Goal: Information Seeking & Learning: Check status

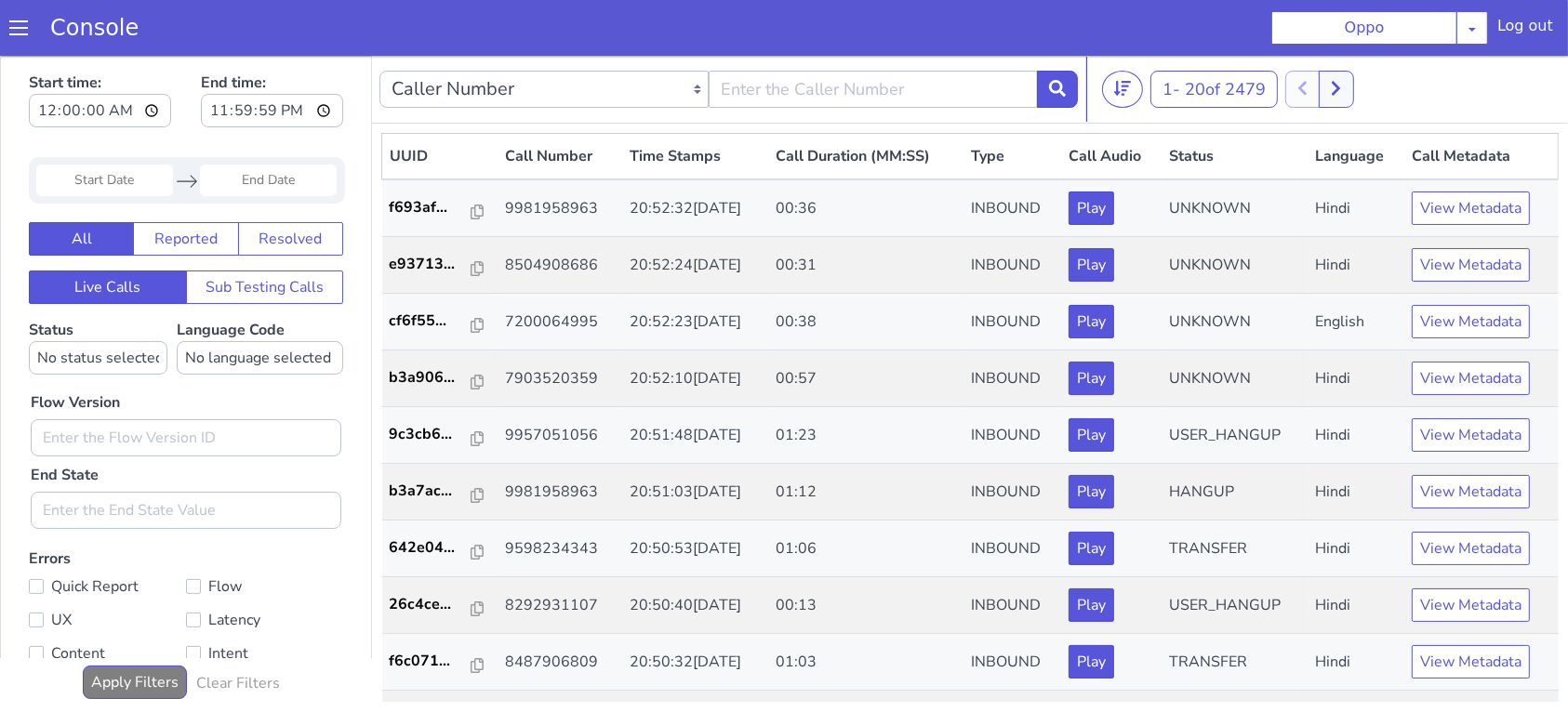
click at [911, 107] on div "Caller Number Call UUID Custom Parameter" at bounding box center [729, 87] width 699 height 52
click at [897, 85] on input "text" at bounding box center [872, 88] width 329 height 37
type input "9981958963"
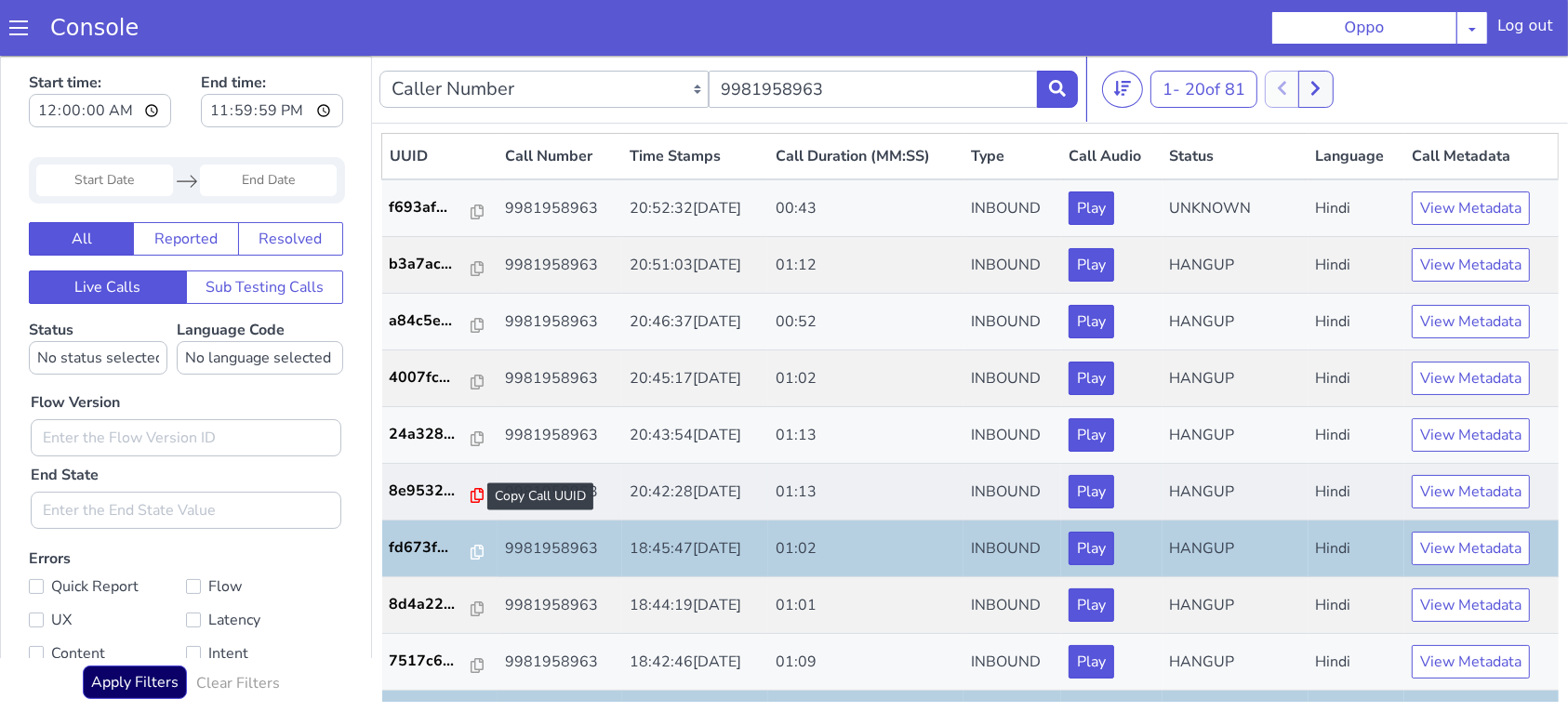
click at [470, 492] on icon at bounding box center [476, 494] width 13 height 15
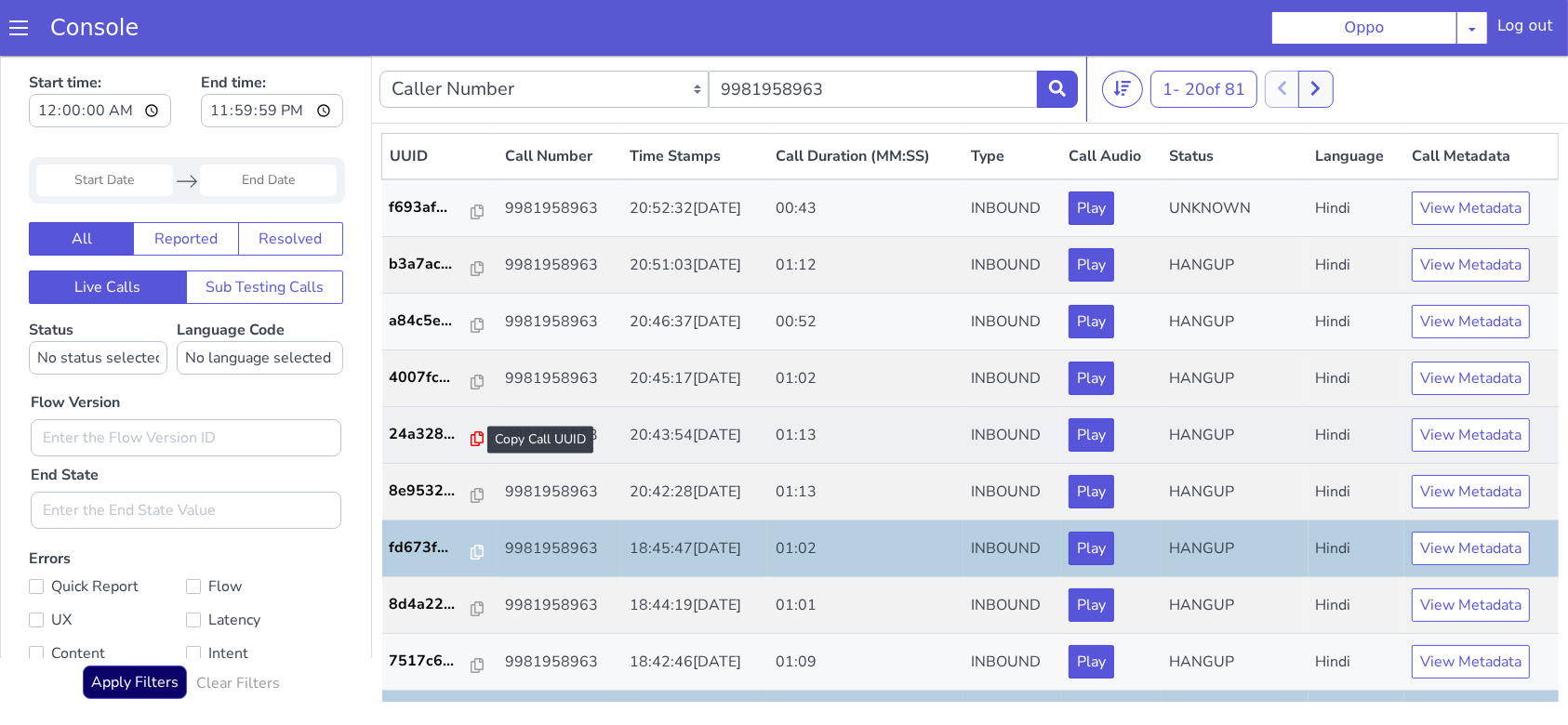
click at [470, 433] on icon at bounding box center [476, 438] width 13 height 15
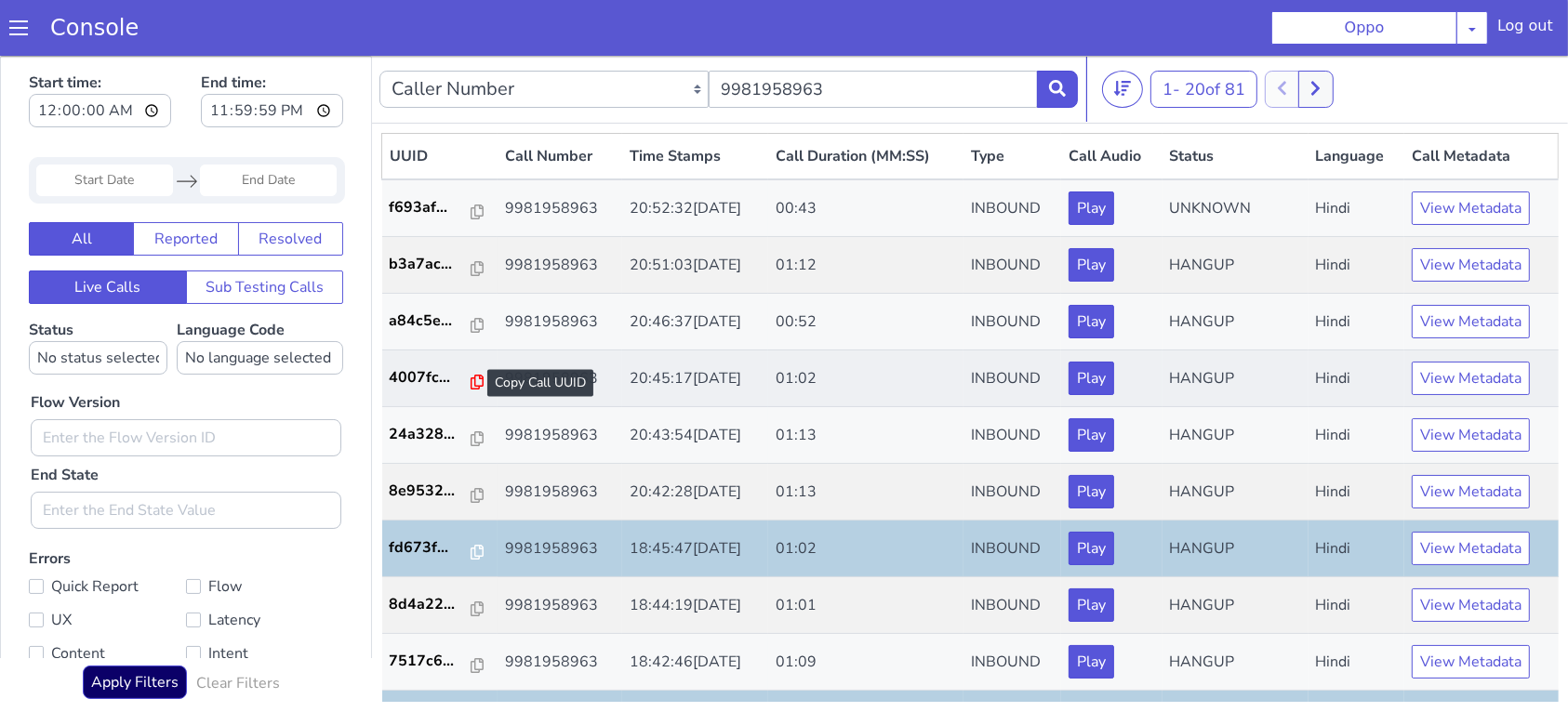
click at [470, 375] on icon at bounding box center [476, 381] width 13 height 15
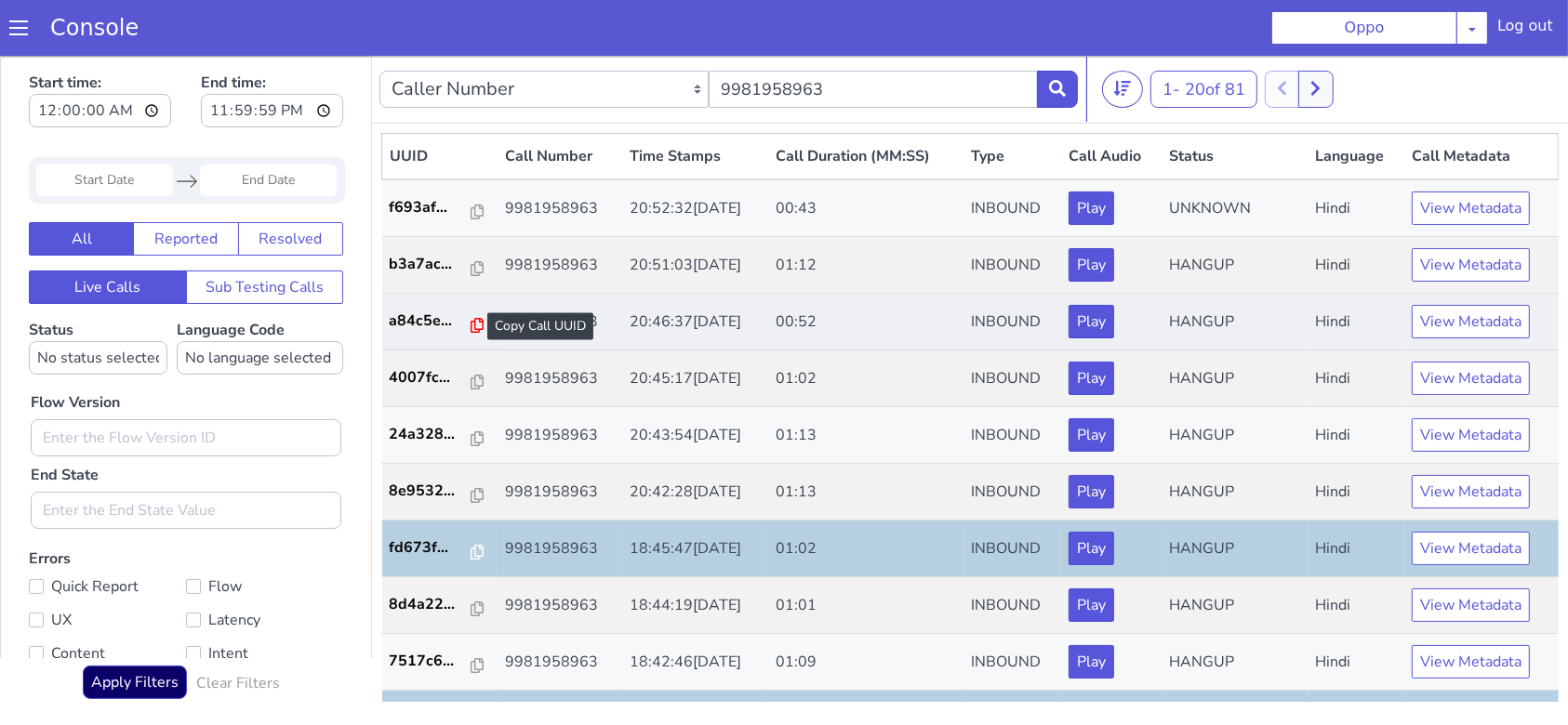
click at [470, 325] on icon at bounding box center [476, 324] width 13 height 15
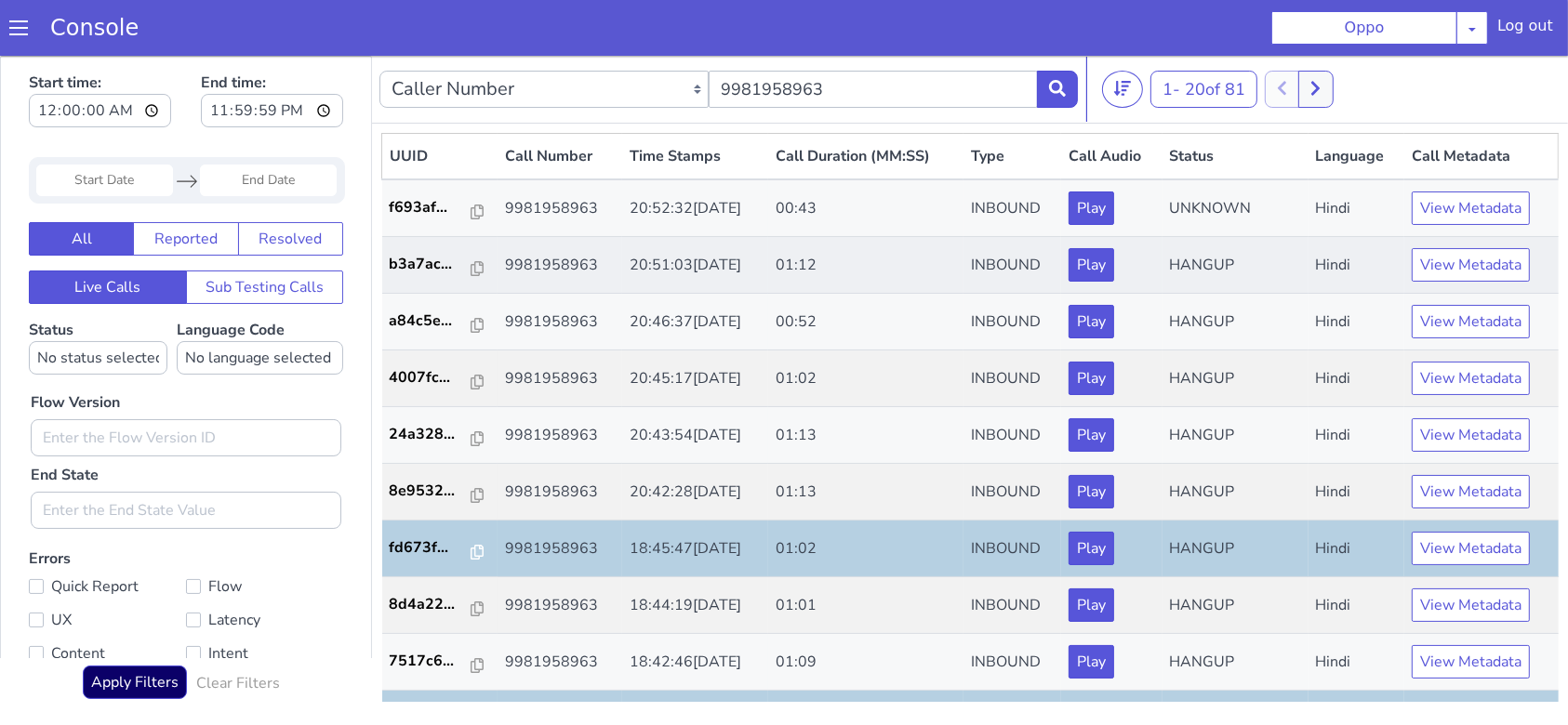
click at [458, 275] on td "b3a7ac..." at bounding box center [440, 265] width 116 height 57
click at [470, 273] on icon at bounding box center [476, 267] width 13 height 15
click at [427, 211] on p "f693af..." at bounding box center [431, 206] width 82 height 23
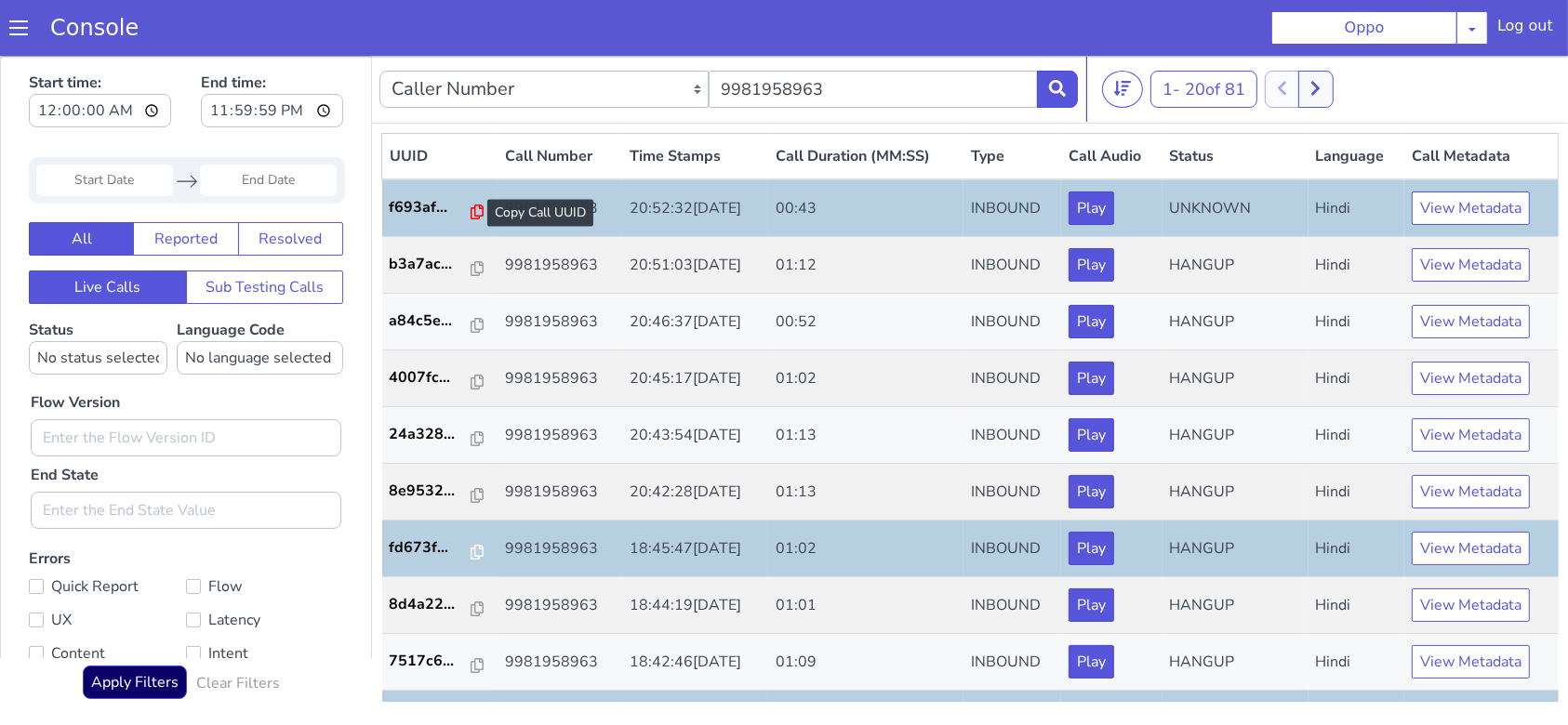
click at [472, 204] on icon at bounding box center [476, 211] width 13 height 15
click at [1038, 92] on button at bounding box center [1058, 88] width 41 height 37
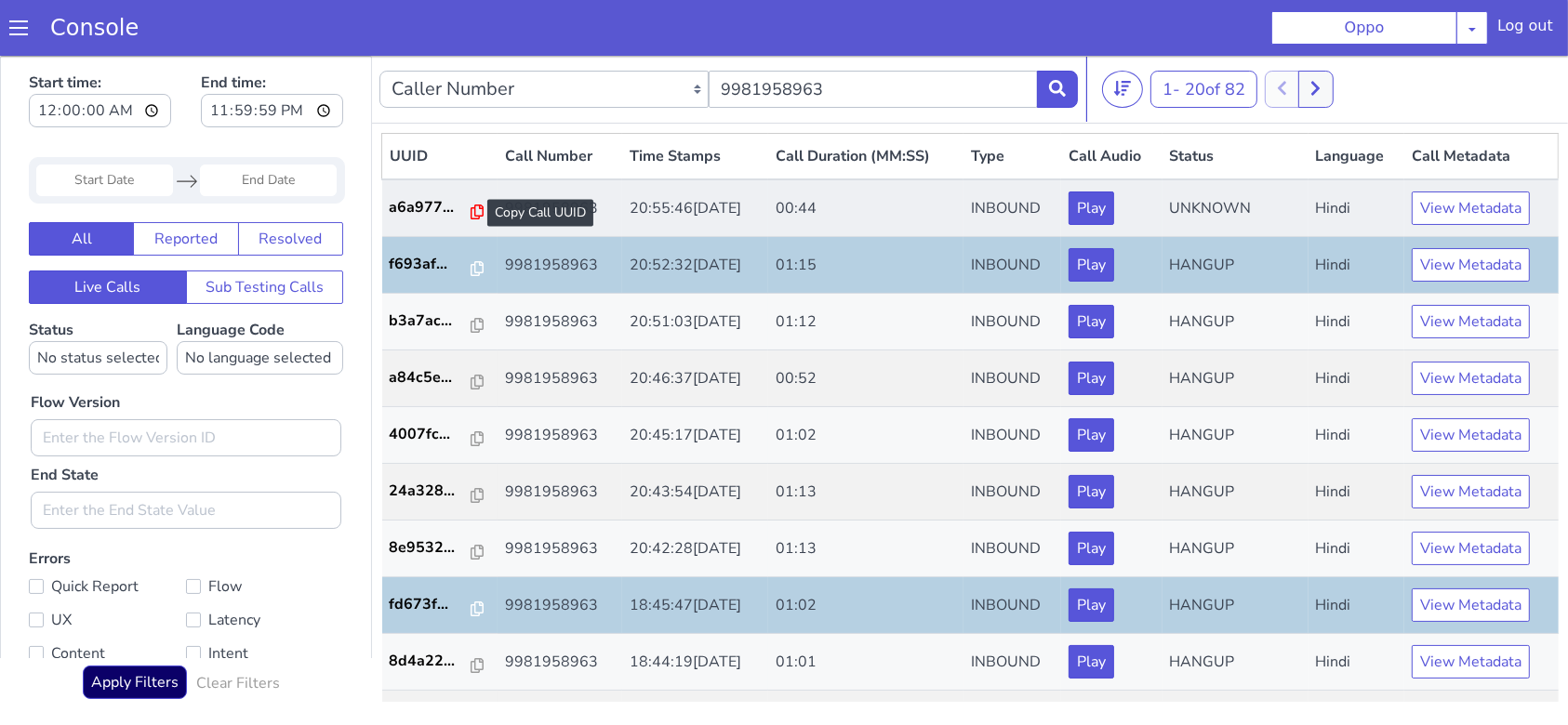
click at [470, 204] on icon at bounding box center [476, 211] width 13 height 15
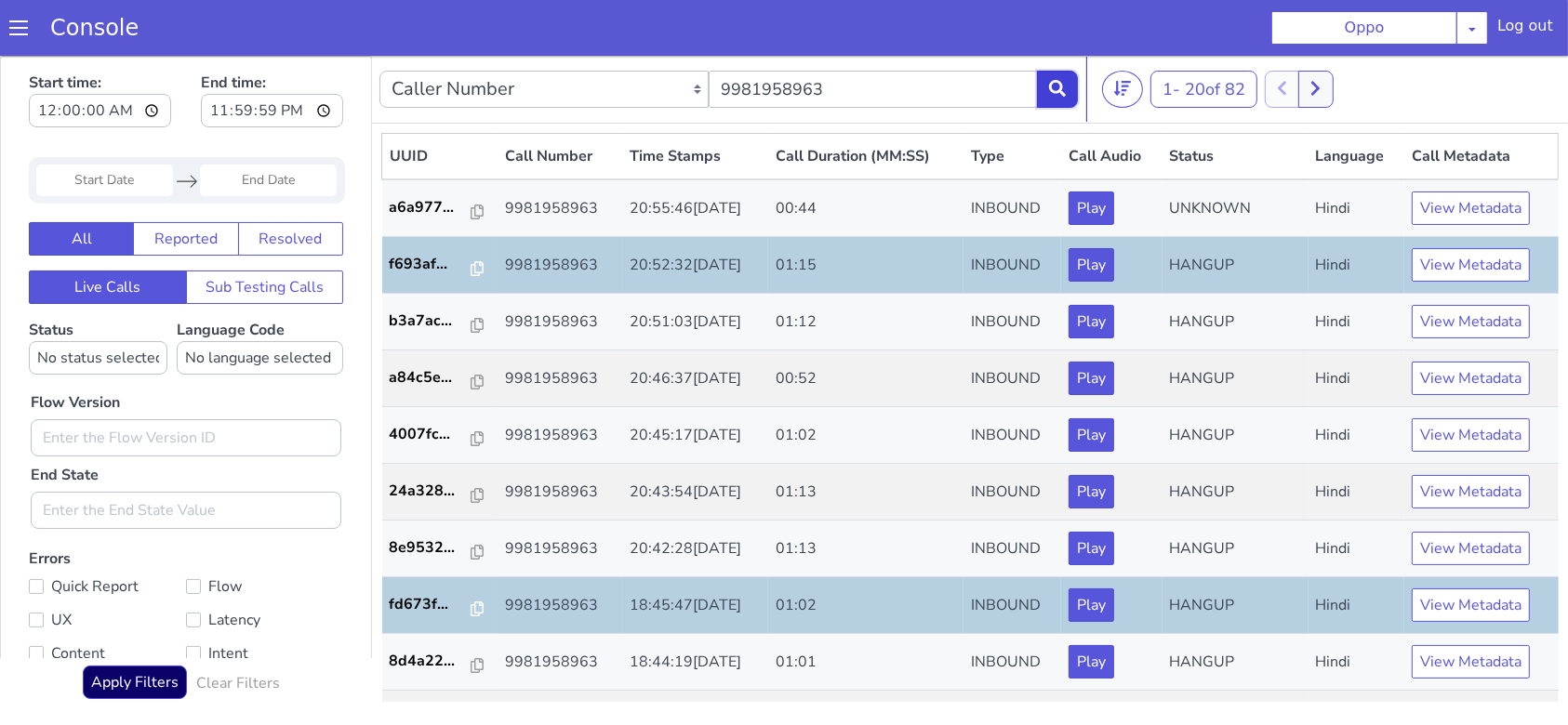
click at [1072, 71] on button at bounding box center [1058, 88] width 41 height 37
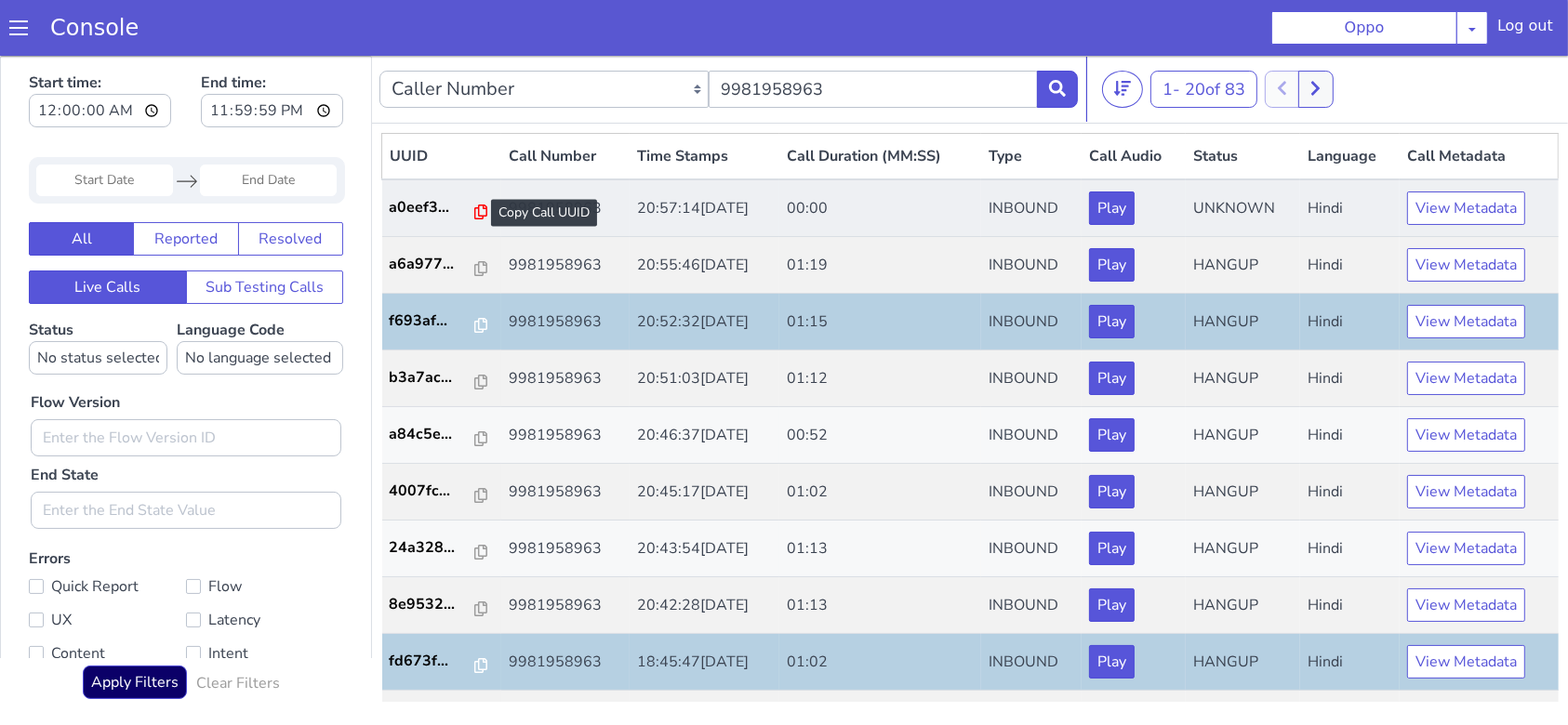
click at [474, 211] on icon at bounding box center [480, 211] width 13 height 15
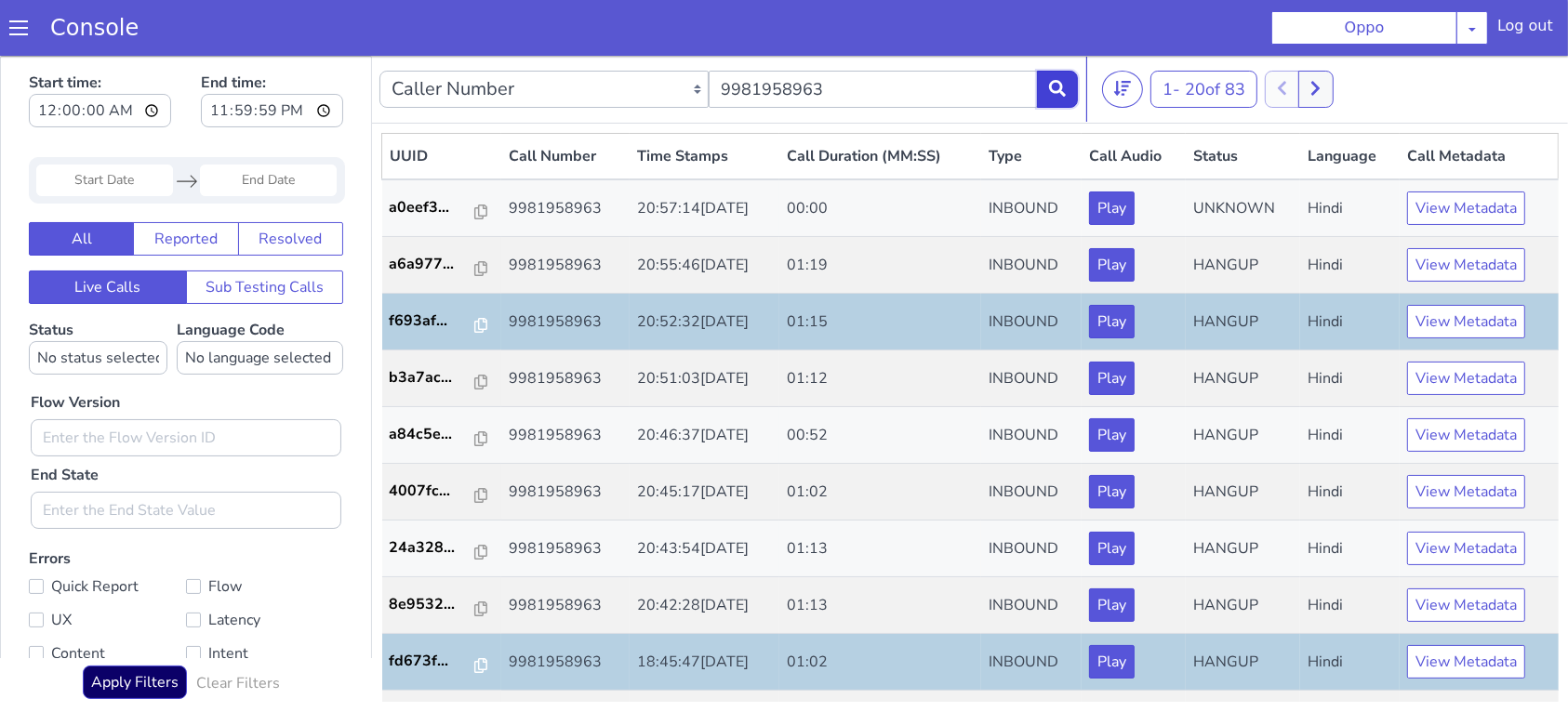
click at [1054, 90] on icon at bounding box center [1057, 87] width 17 height 17
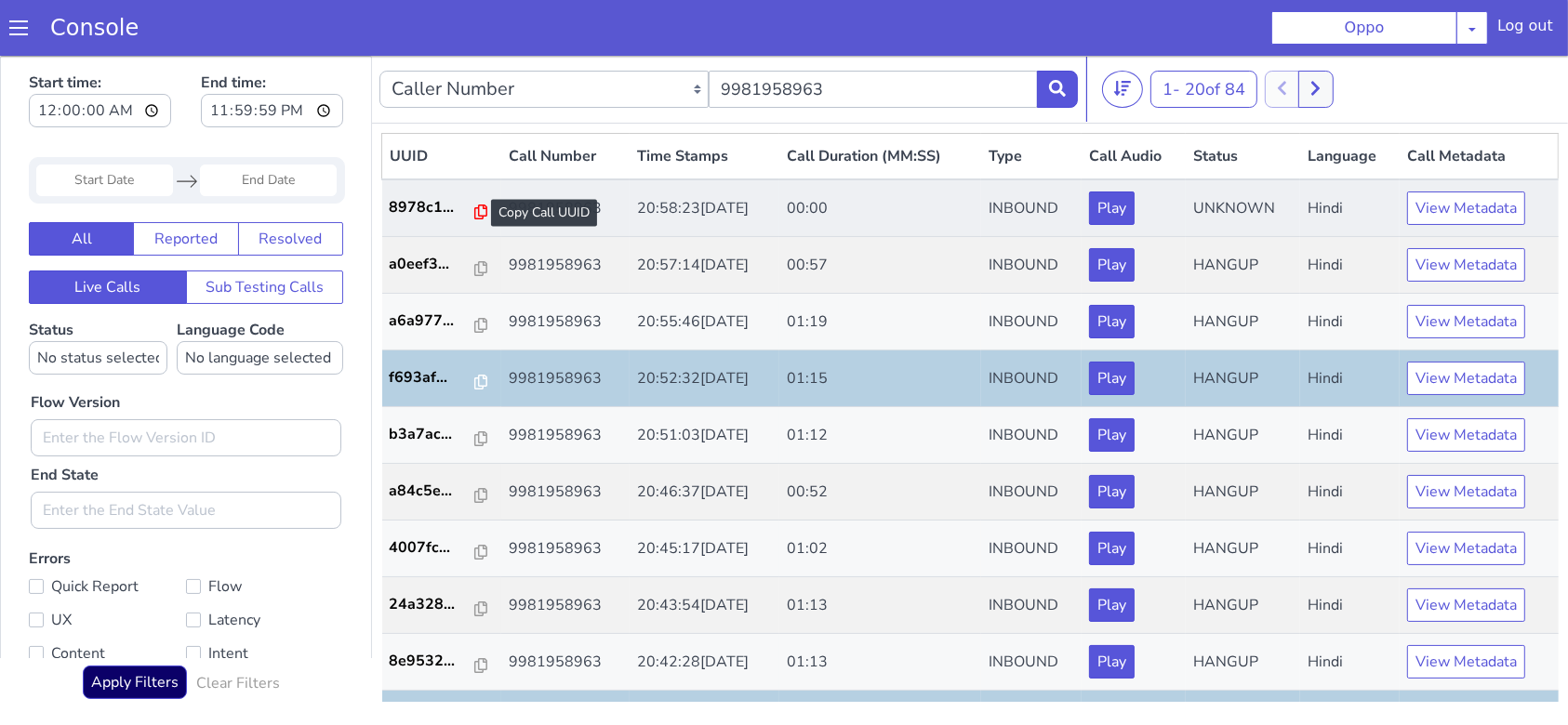
click at [474, 209] on icon at bounding box center [480, 211] width 13 height 15
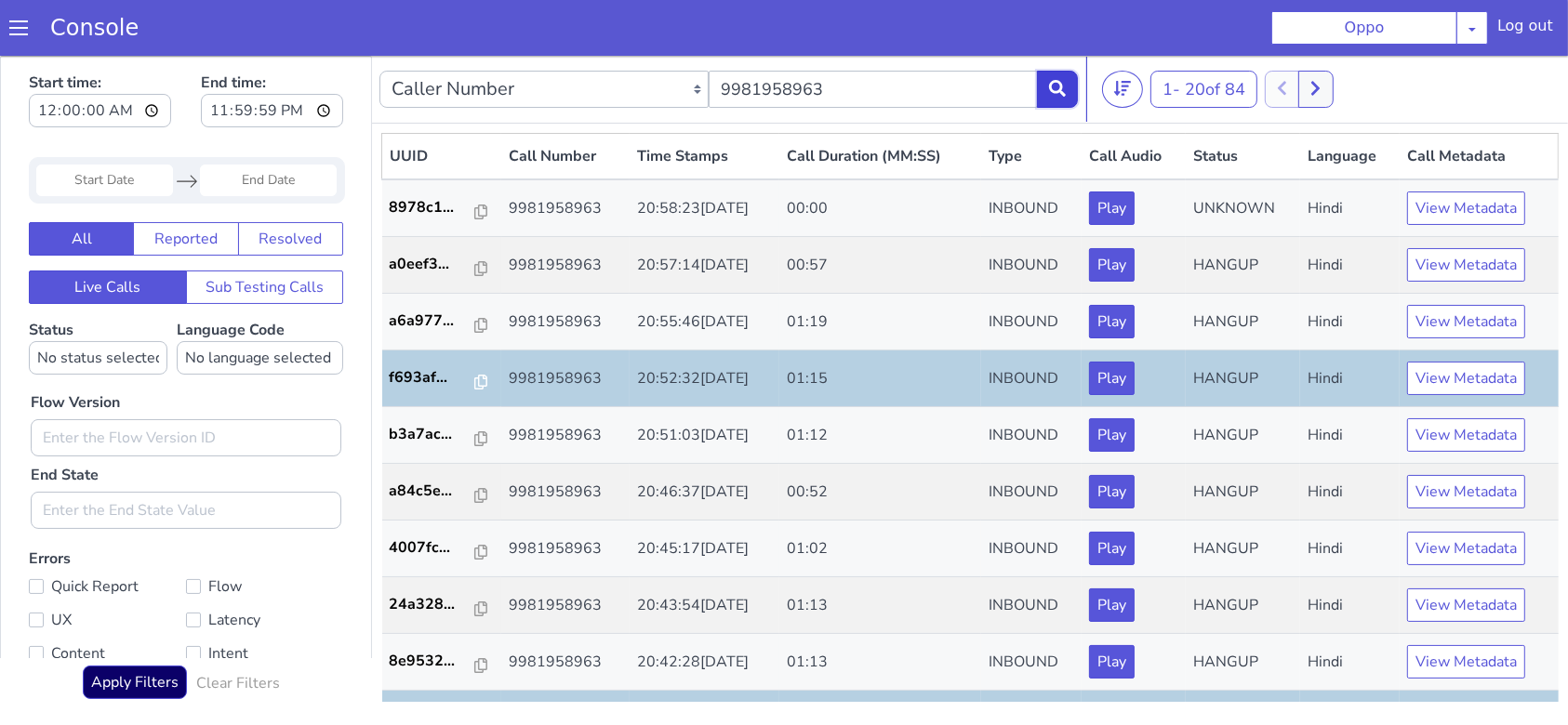
click at [1054, 101] on button at bounding box center [1058, 88] width 41 height 37
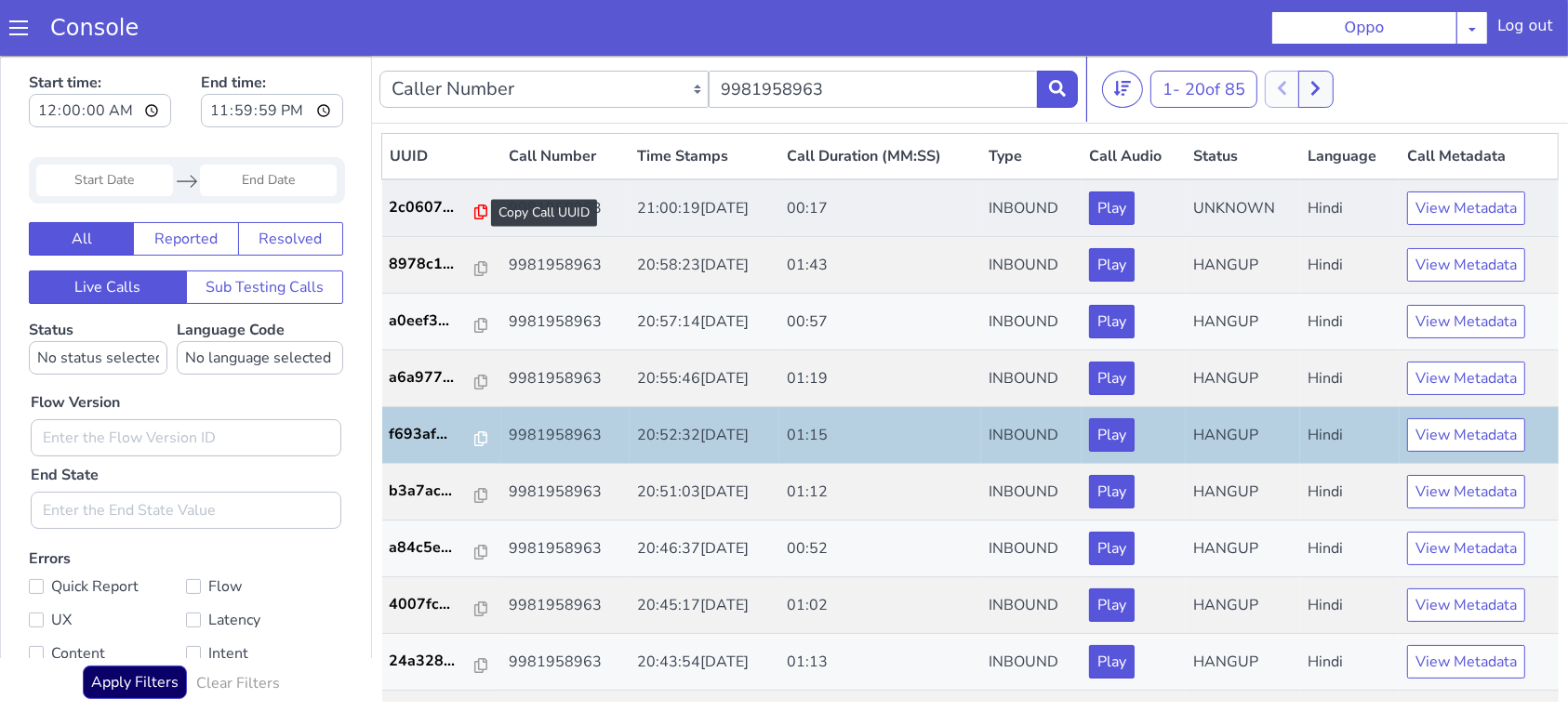
click at [474, 210] on icon at bounding box center [480, 211] width 13 height 15
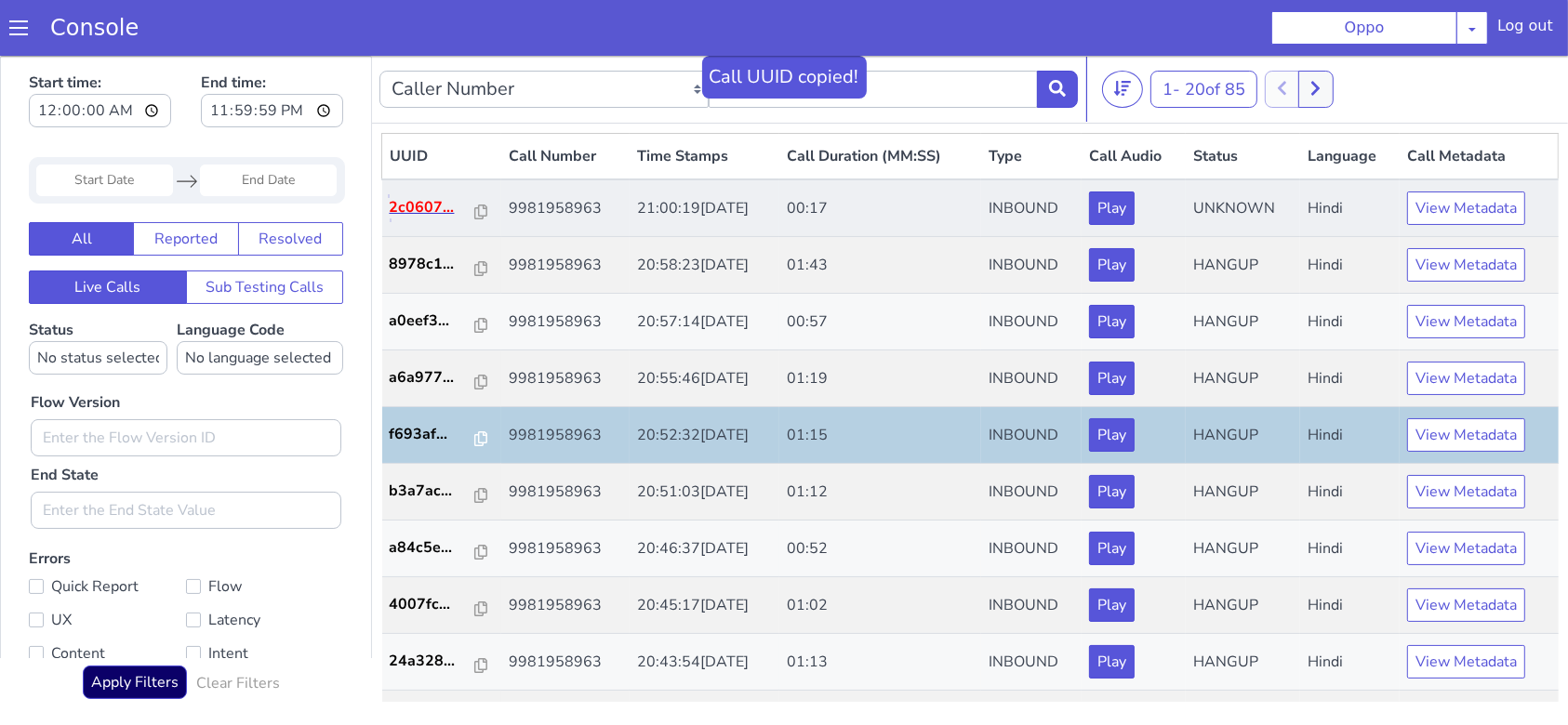
click at [414, 206] on p "2c0607..." at bounding box center [432, 206] width 85 height 23
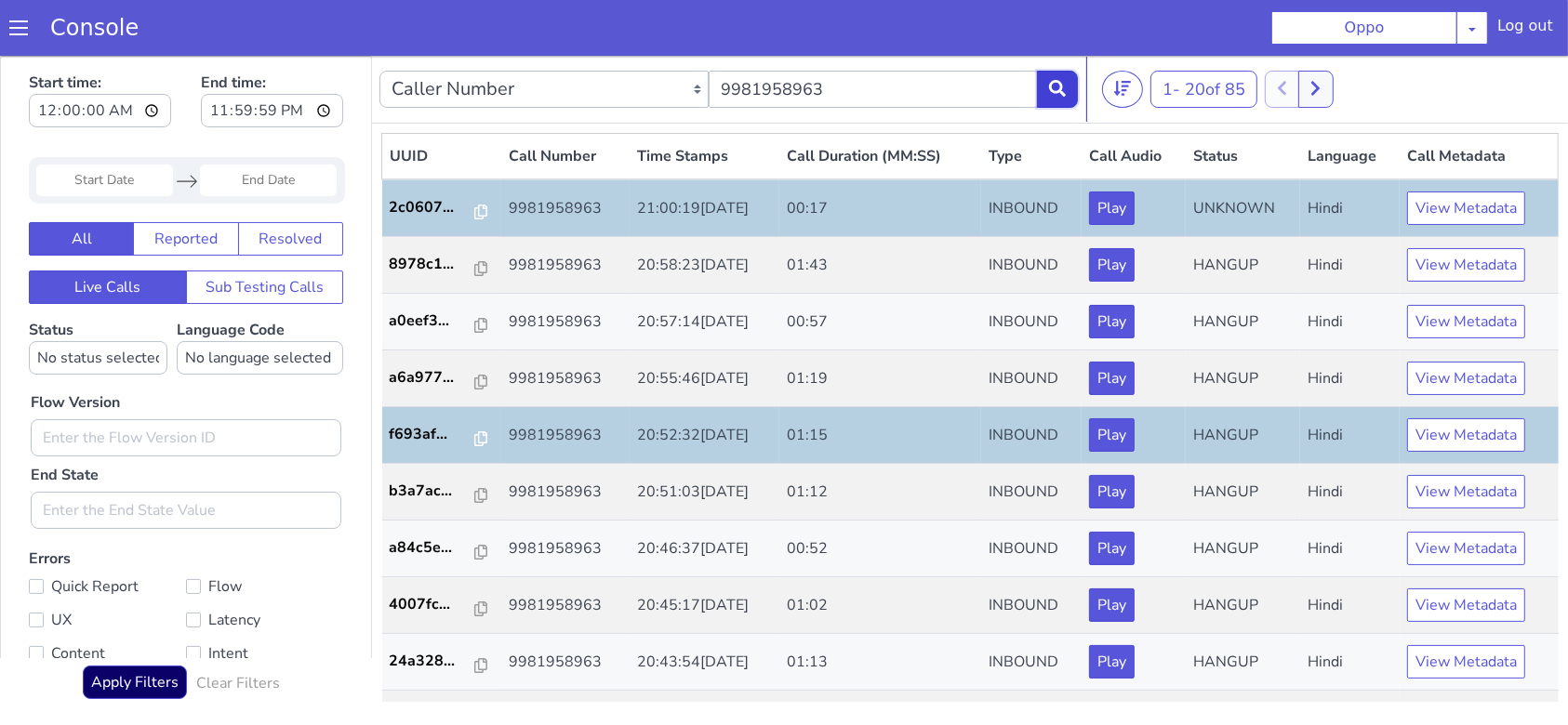
click at [1071, 92] on button at bounding box center [1058, 88] width 41 height 37
click at [1039, 88] on button at bounding box center [1058, 88] width 41 height 37
click at [1056, 80] on icon at bounding box center [1057, 87] width 17 height 17
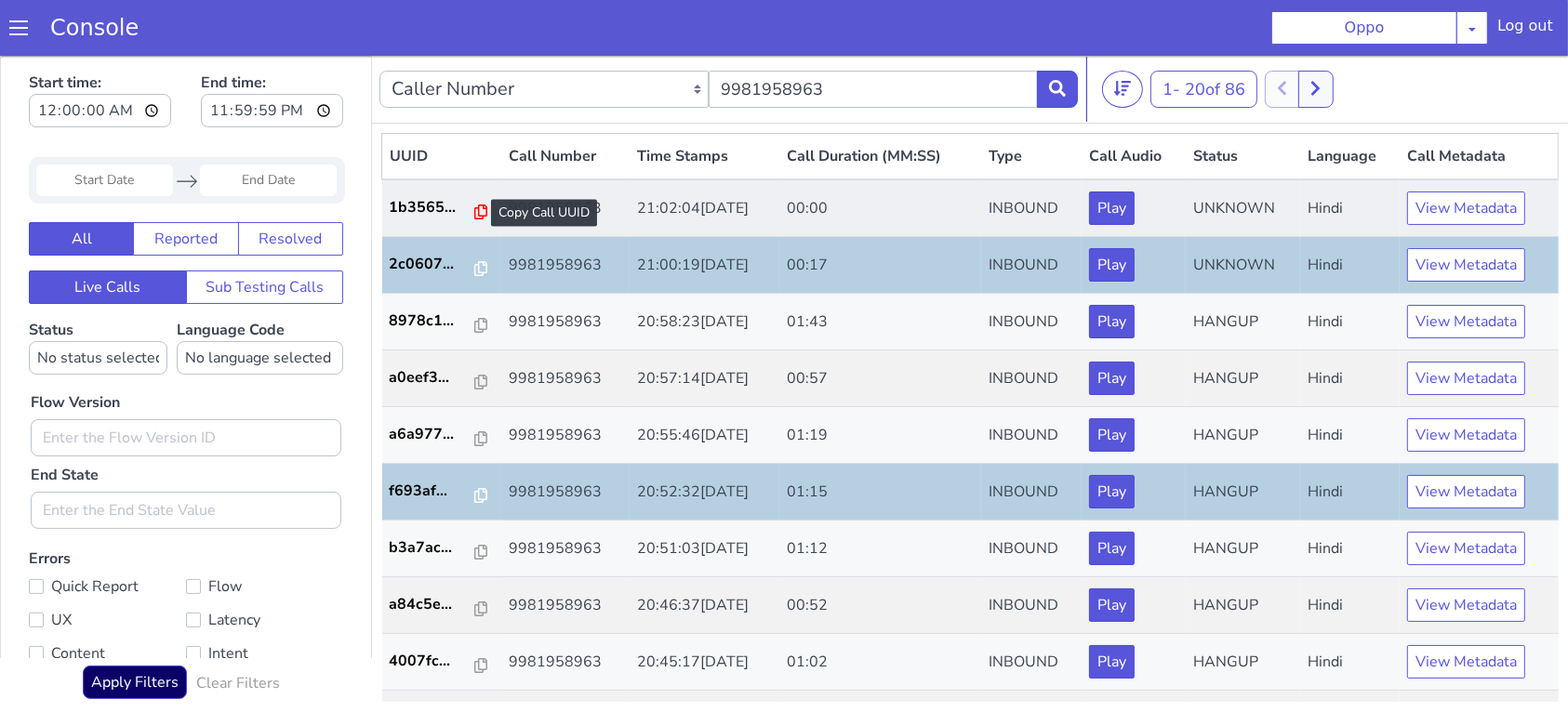
click at [474, 212] on icon at bounding box center [480, 211] width 13 height 15
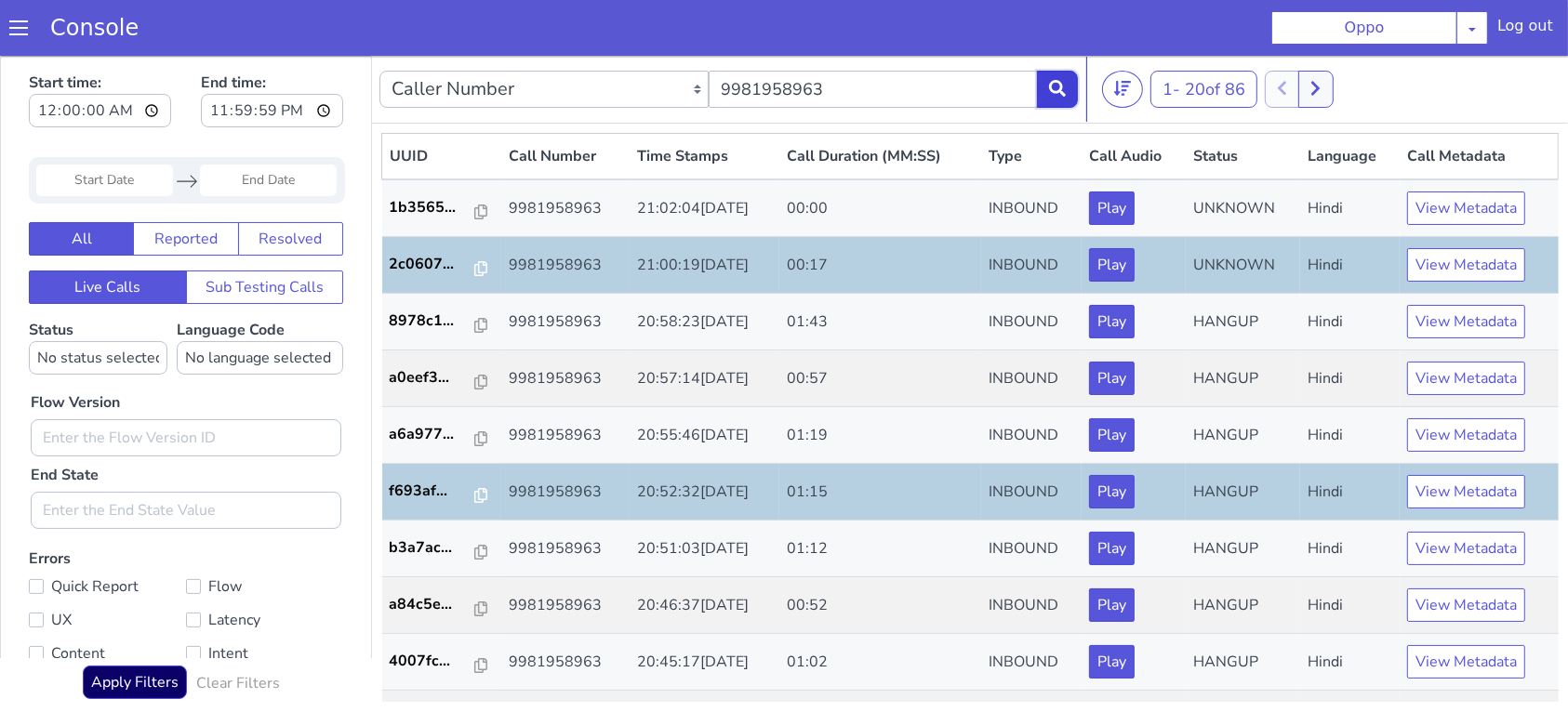
click at [1060, 94] on icon at bounding box center [1057, 87] width 17 height 17
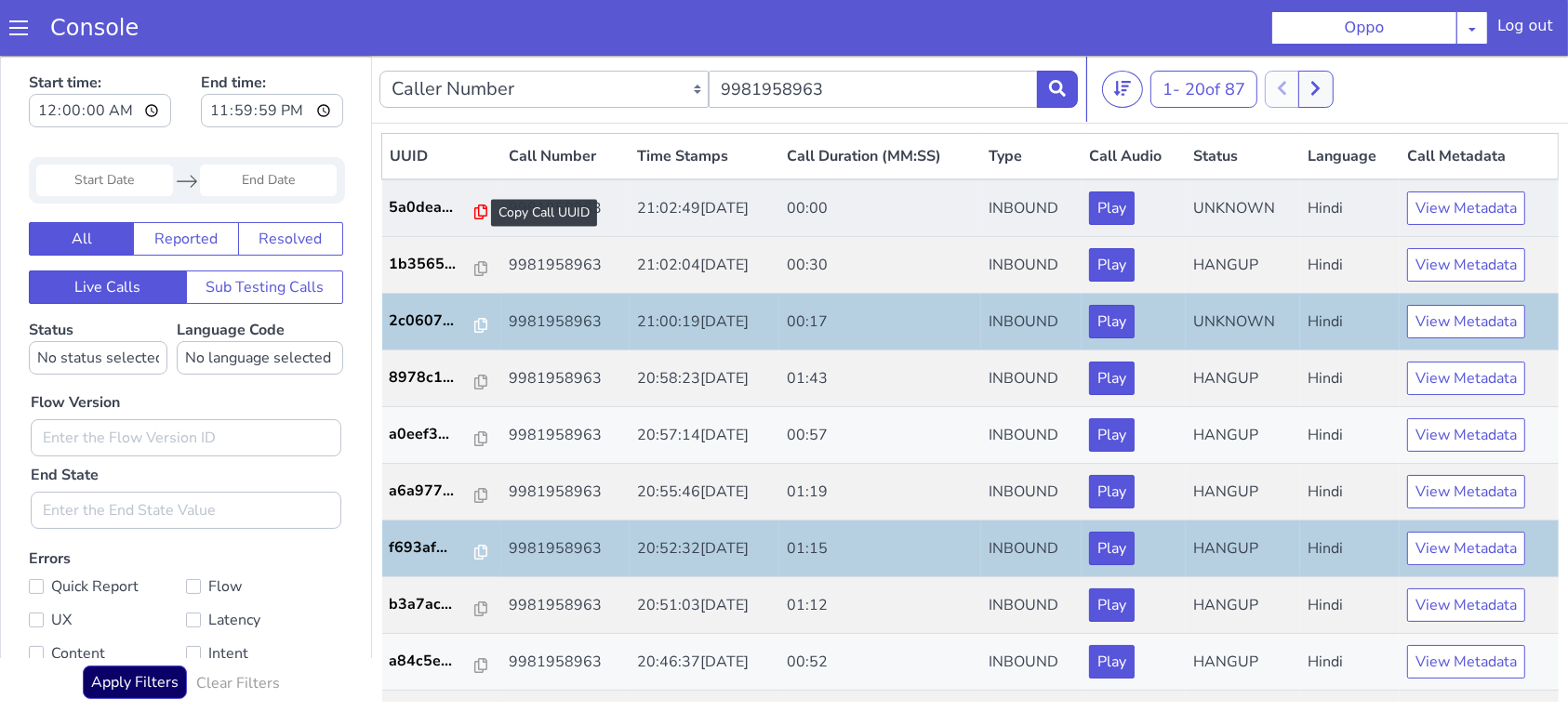
click at [474, 210] on icon at bounding box center [480, 211] width 13 height 15
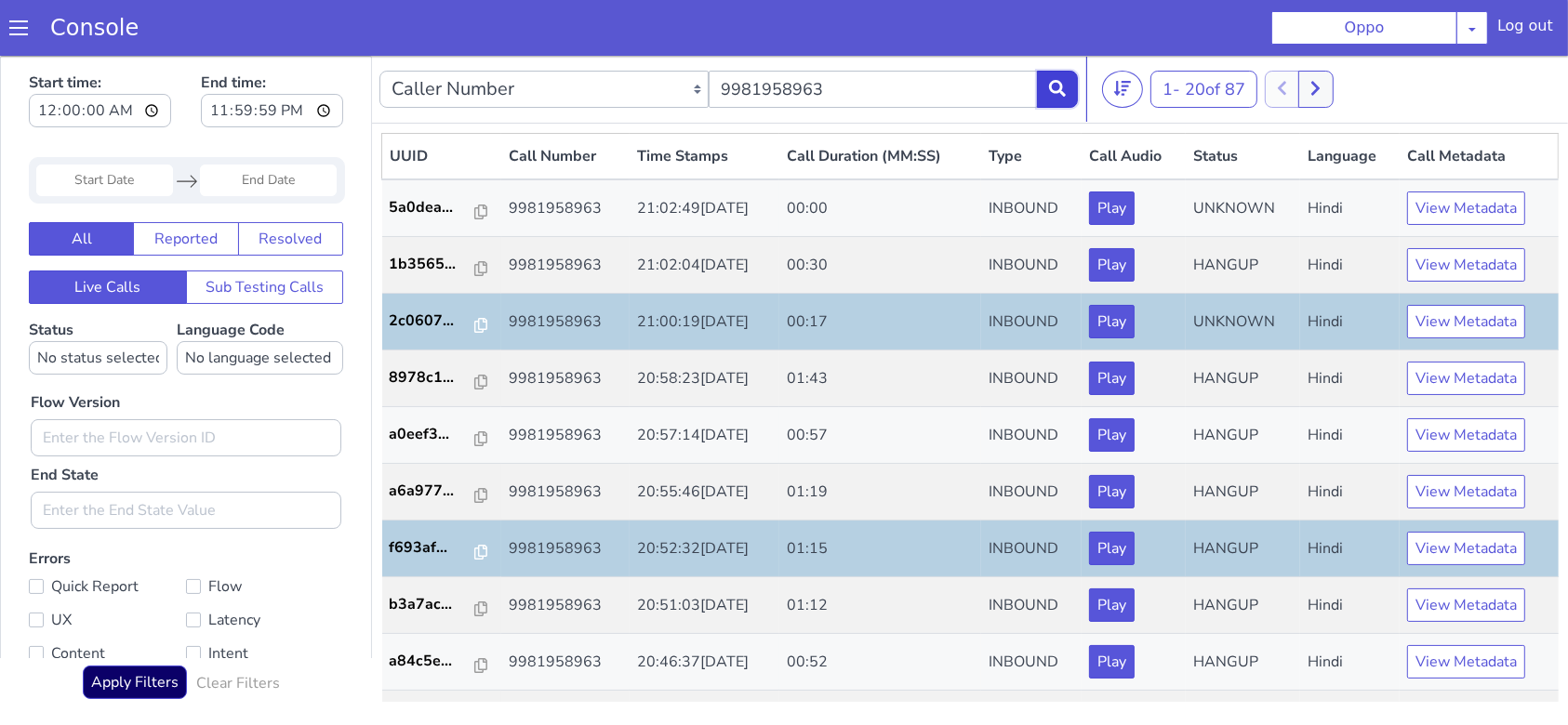
click at [1038, 82] on button at bounding box center [1058, 88] width 41 height 37
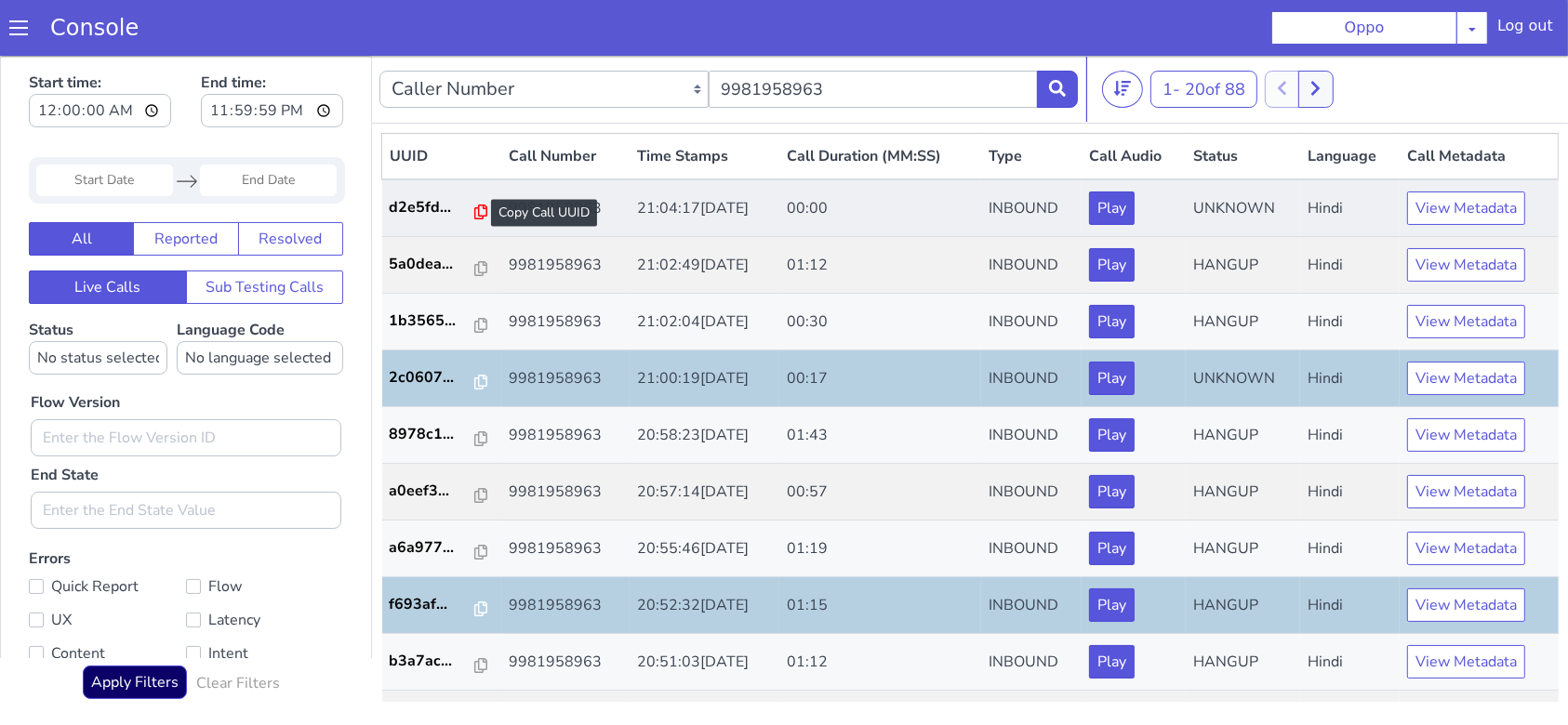
click at [474, 207] on icon at bounding box center [480, 211] width 13 height 15
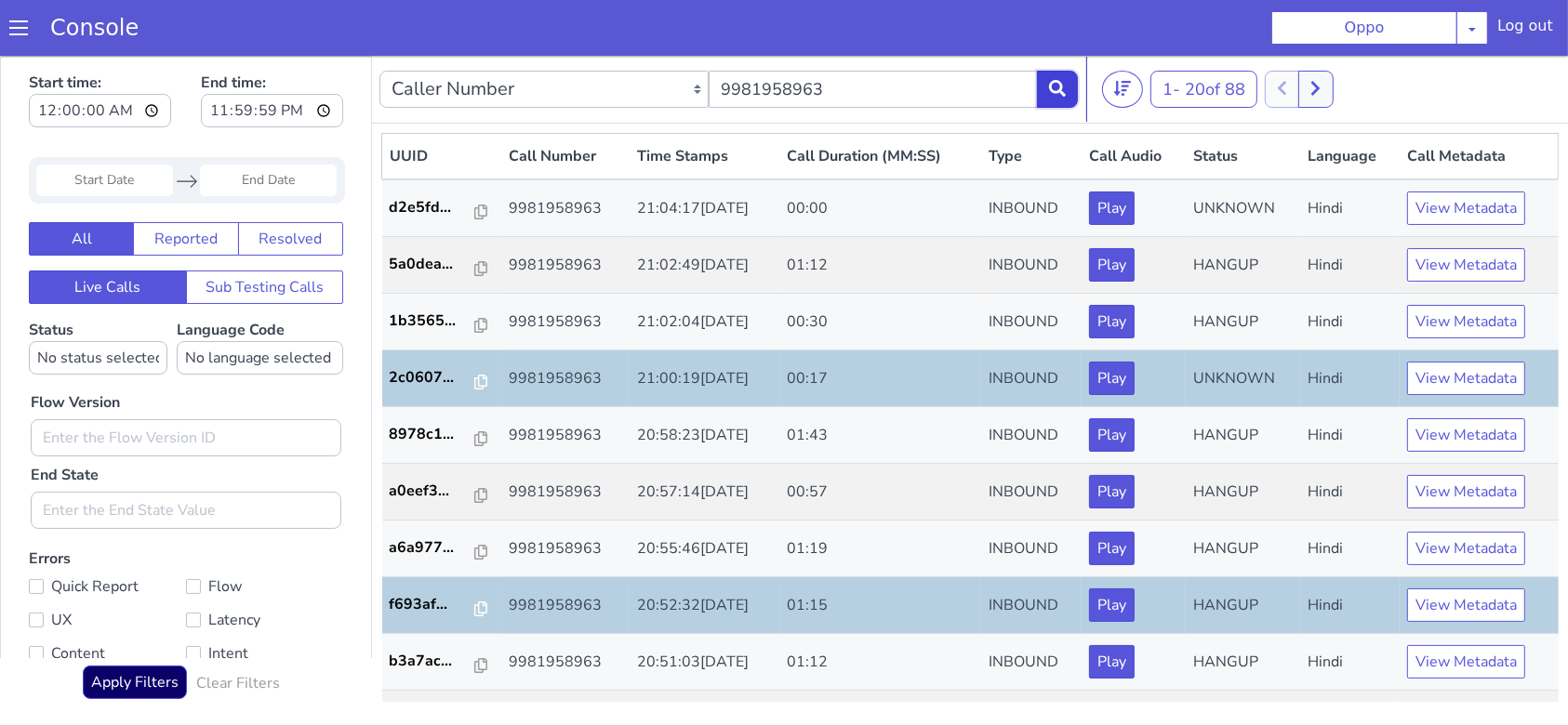
click at [1071, 99] on button at bounding box center [1058, 88] width 41 height 37
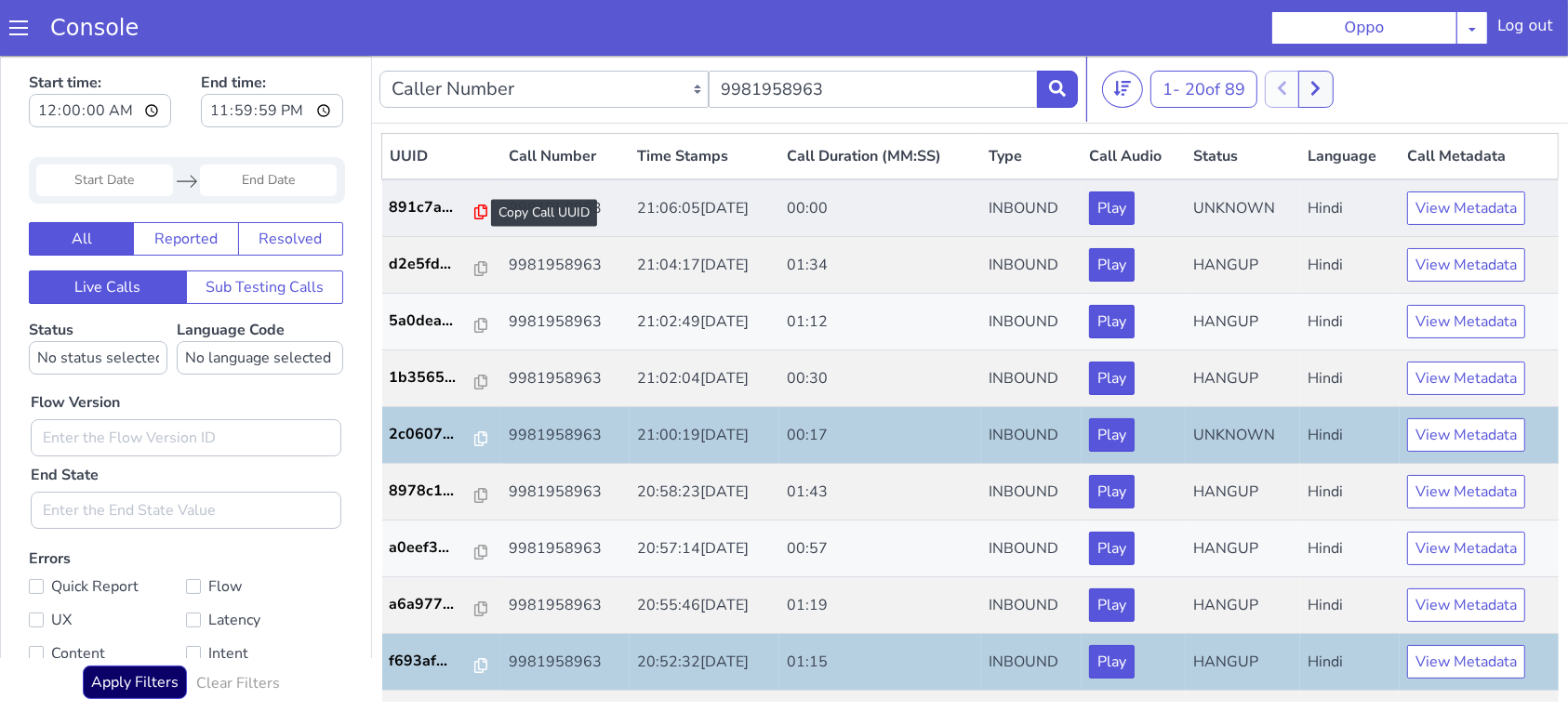
click at [474, 206] on icon at bounding box center [480, 211] width 13 height 15
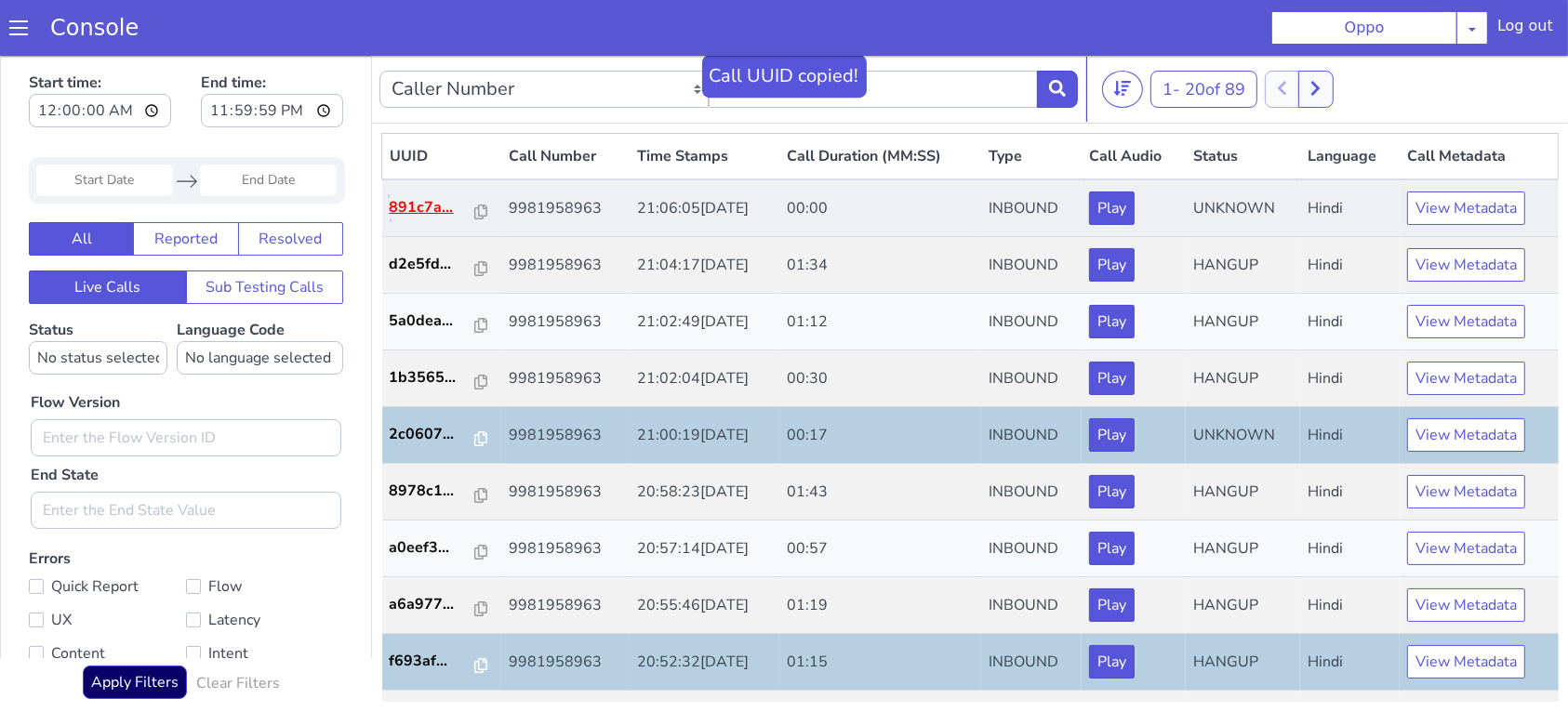
click at [415, 208] on p "891c7a..." at bounding box center [432, 206] width 85 height 23
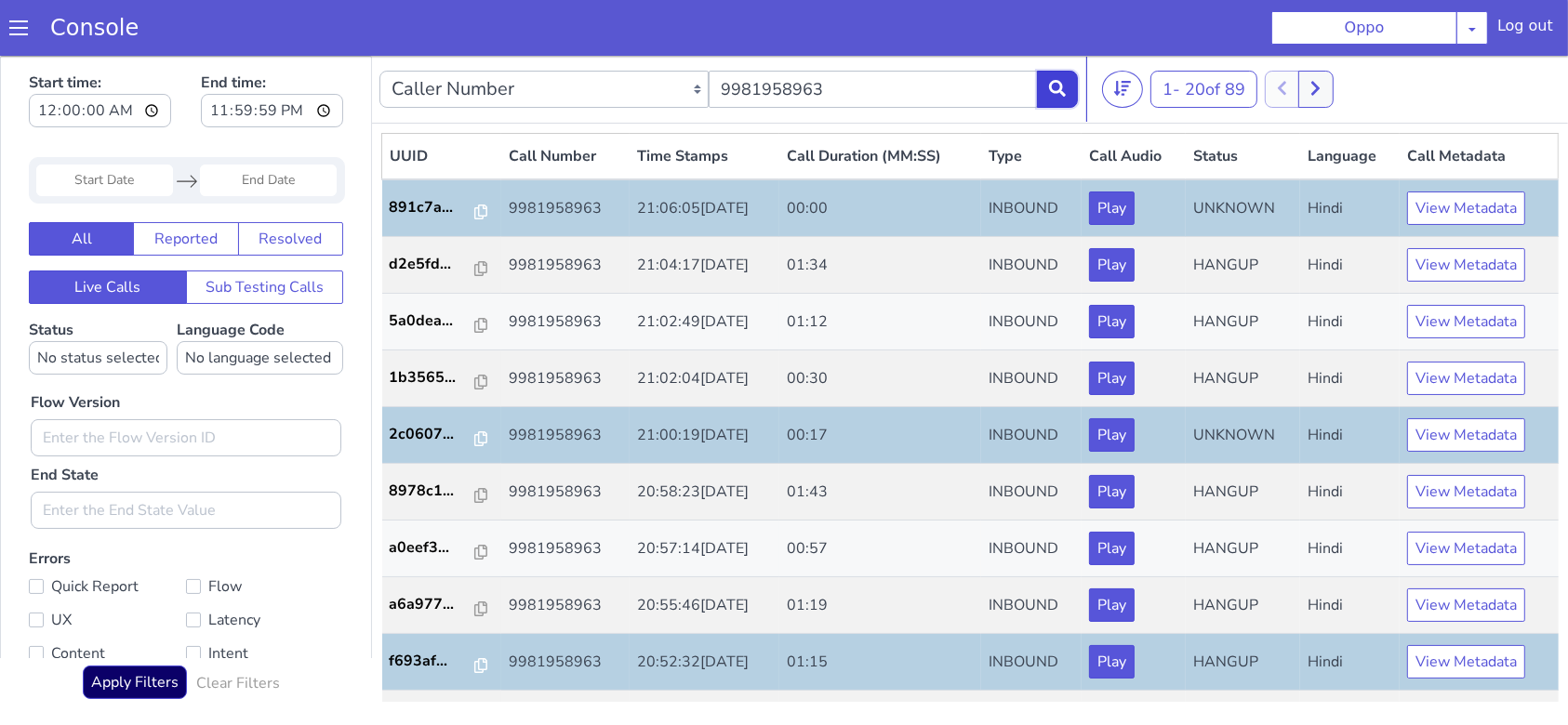
click at [1063, 83] on icon at bounding box center [1057, 87] width 17 height 17
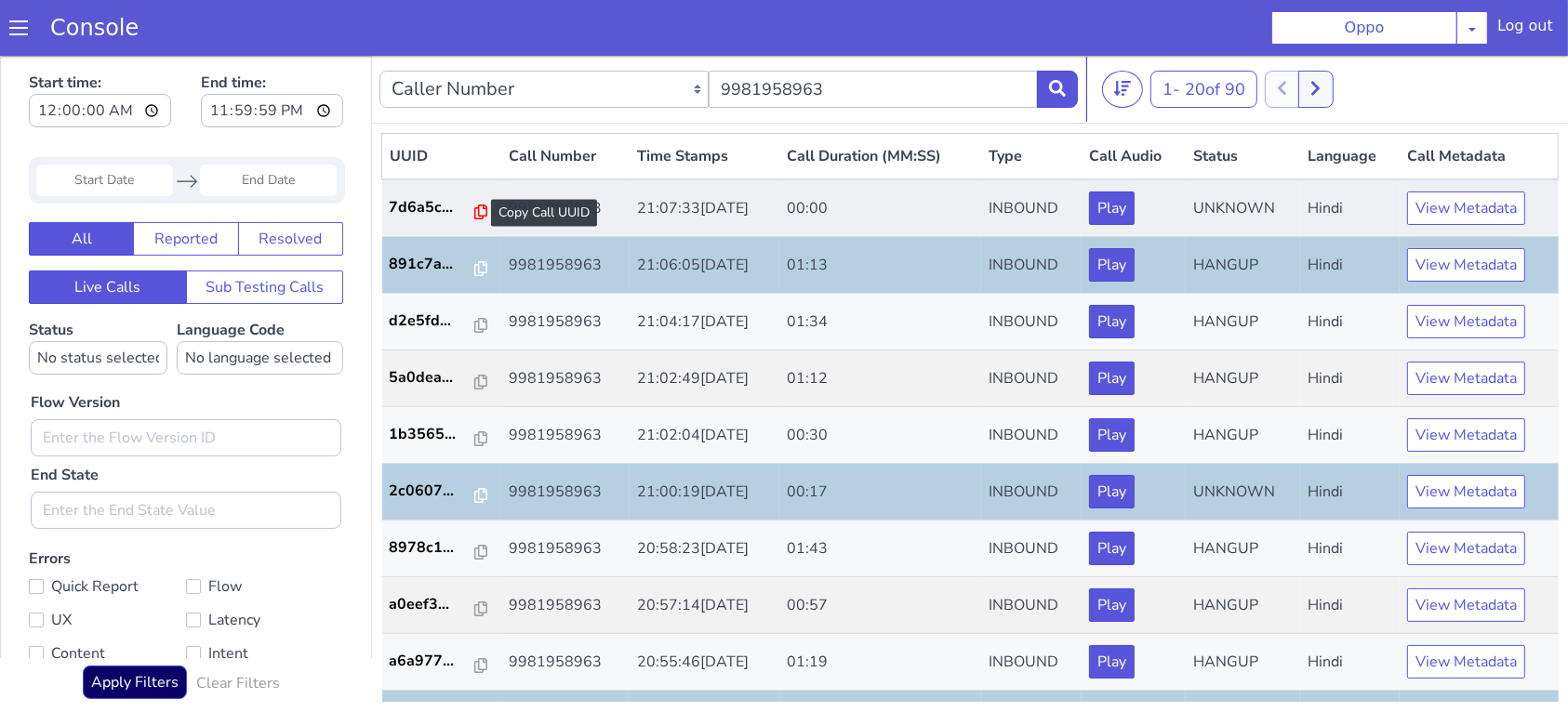
click at [474, 211] on icon at bounding box center [480, 211] width 13 height 15
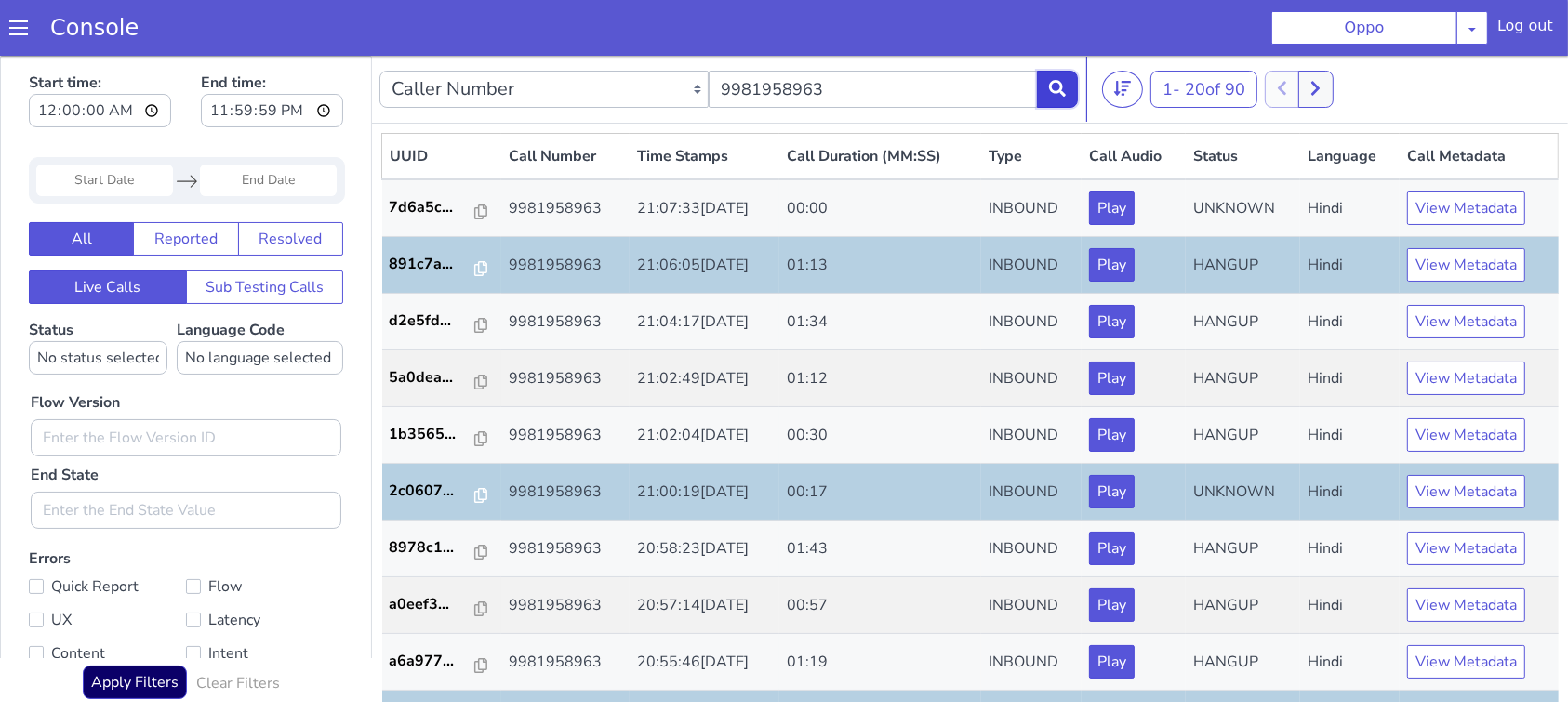
click at [1073, 102] on button at bounding box center [1058, 88] width 41 height 37
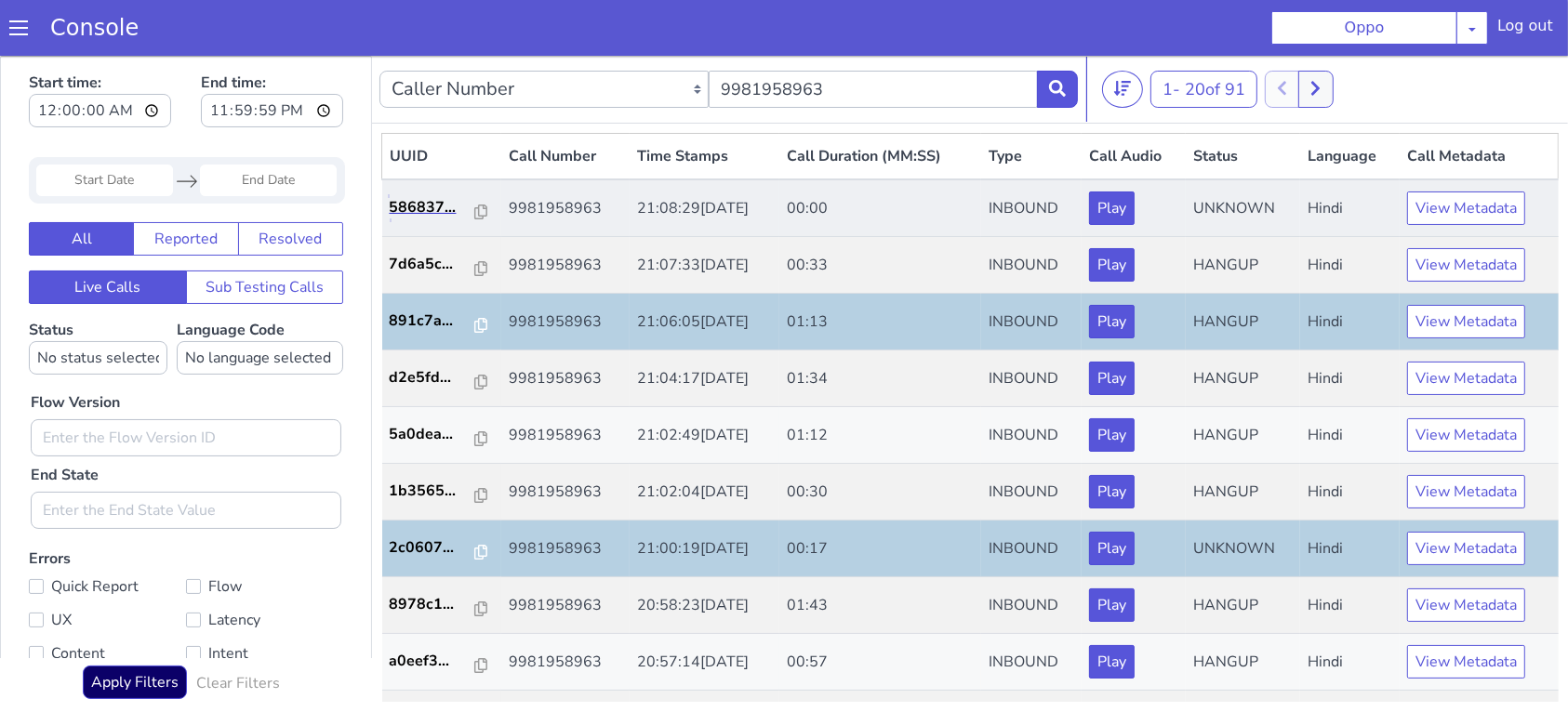
click at [476, 201] on link "586837..." at bounding box center [442, 206] width 104 height 23
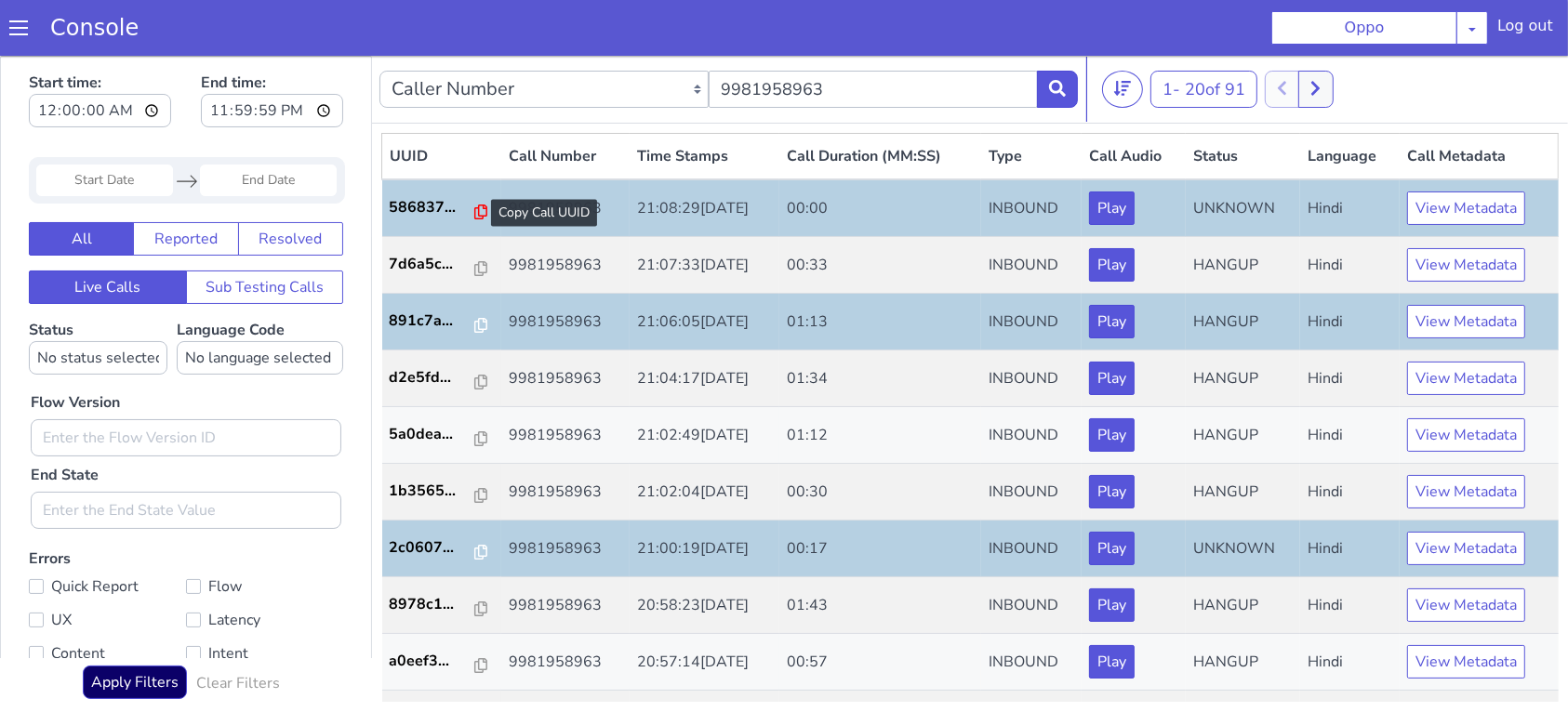
click at [475, 208] on icon at bounding box center [480, 211] width 13 height 15
click at [1042, 107] on div "Caller Number Call UUID Custom Parameter 9981958963" at bounding box center [729, 87] width 699 height 52
click at [1050, 92] on icon at bounding box center [1057, 87] width 17 height 17
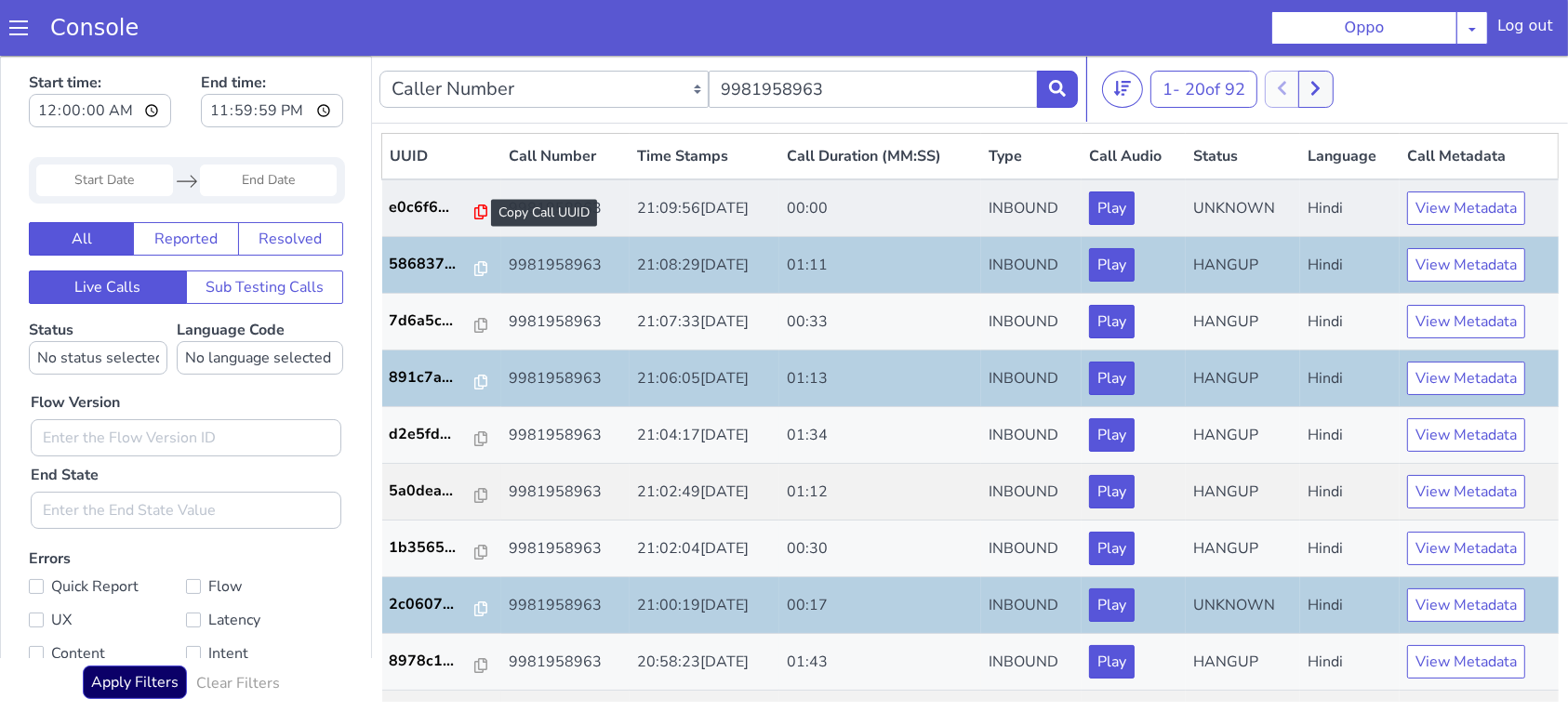
click at [474, 204] on icon at bounding box center [480, 211] width 13 height 15
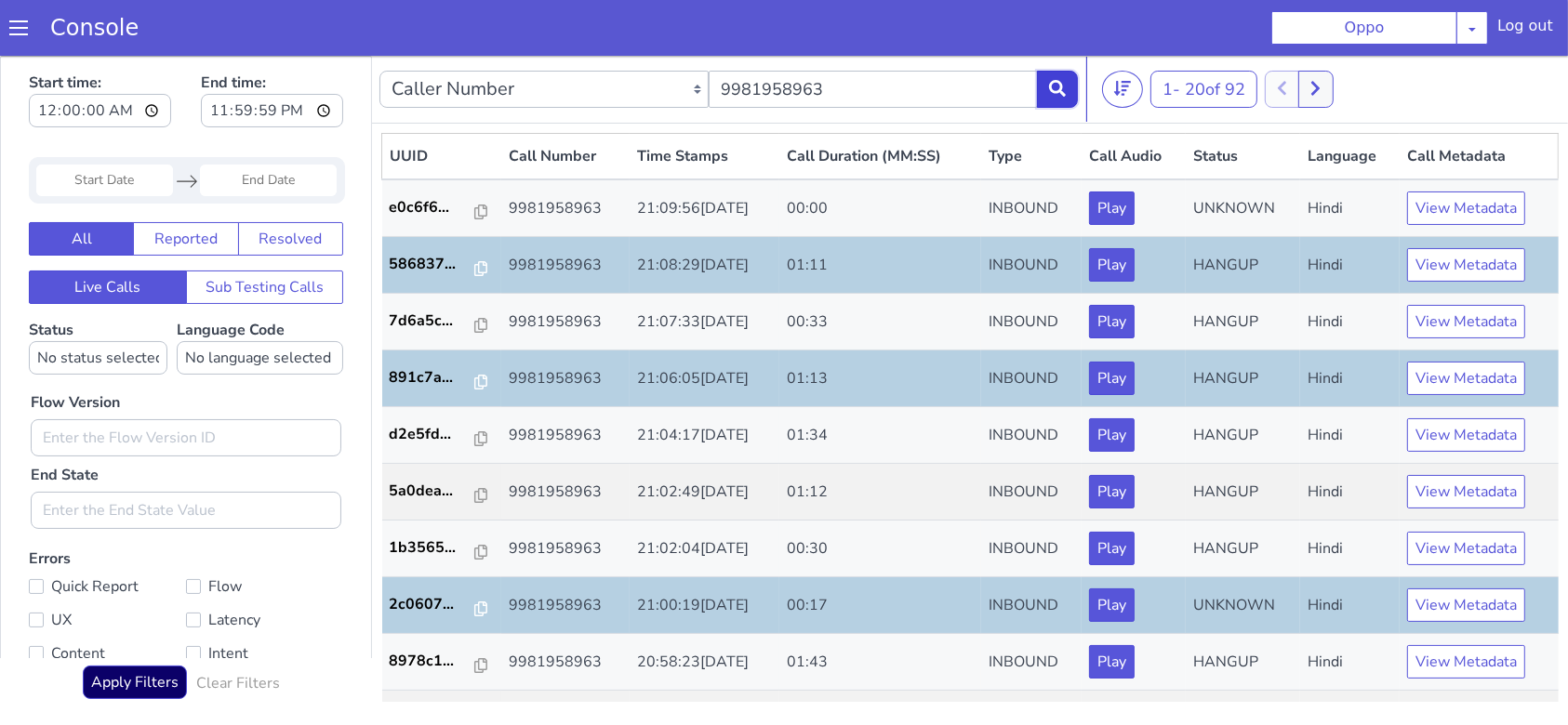
click at [1037, 106] on button at bounding box center [1058, 88] width 41 height 37
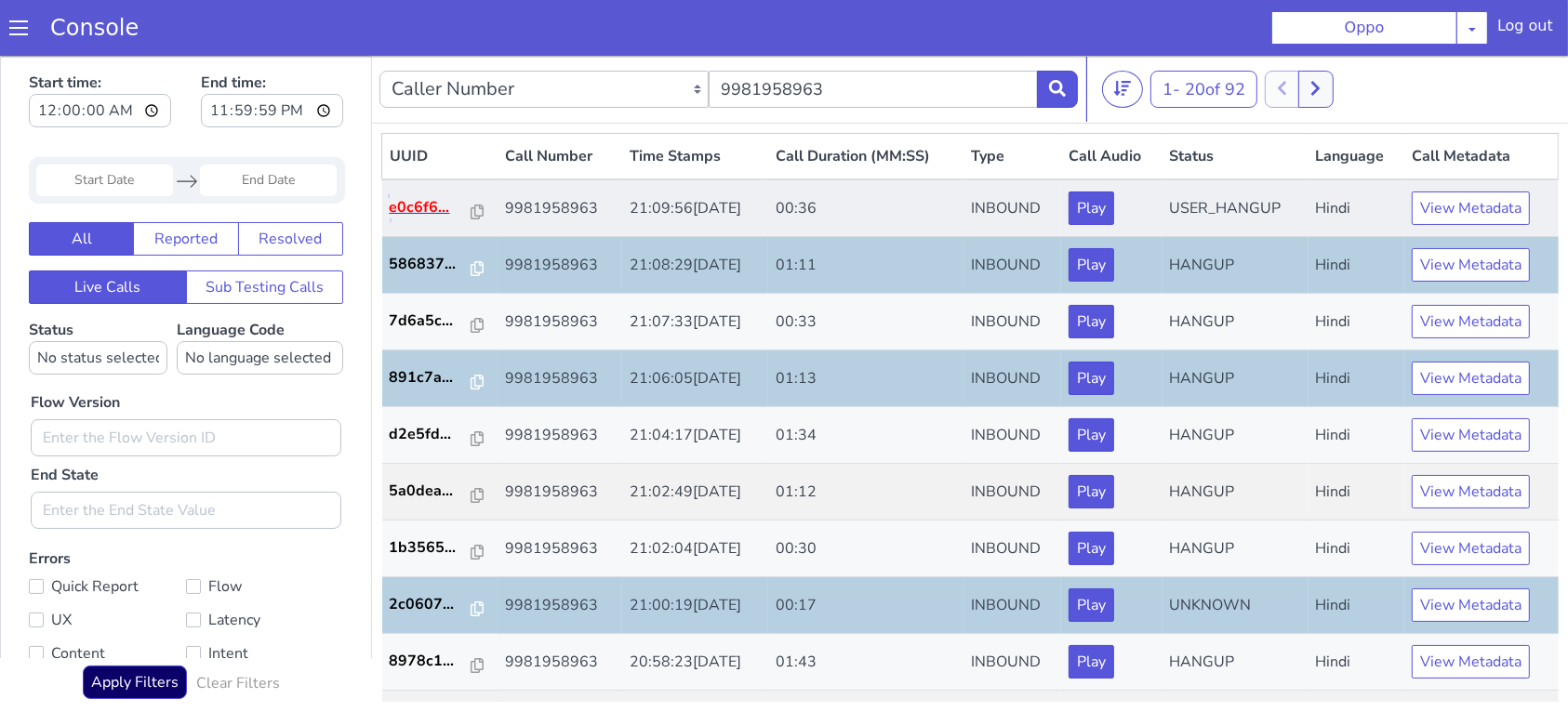
click at [406, 208] on p "e0c6f6..." at bounding box center [431, 206] width 82 height 23
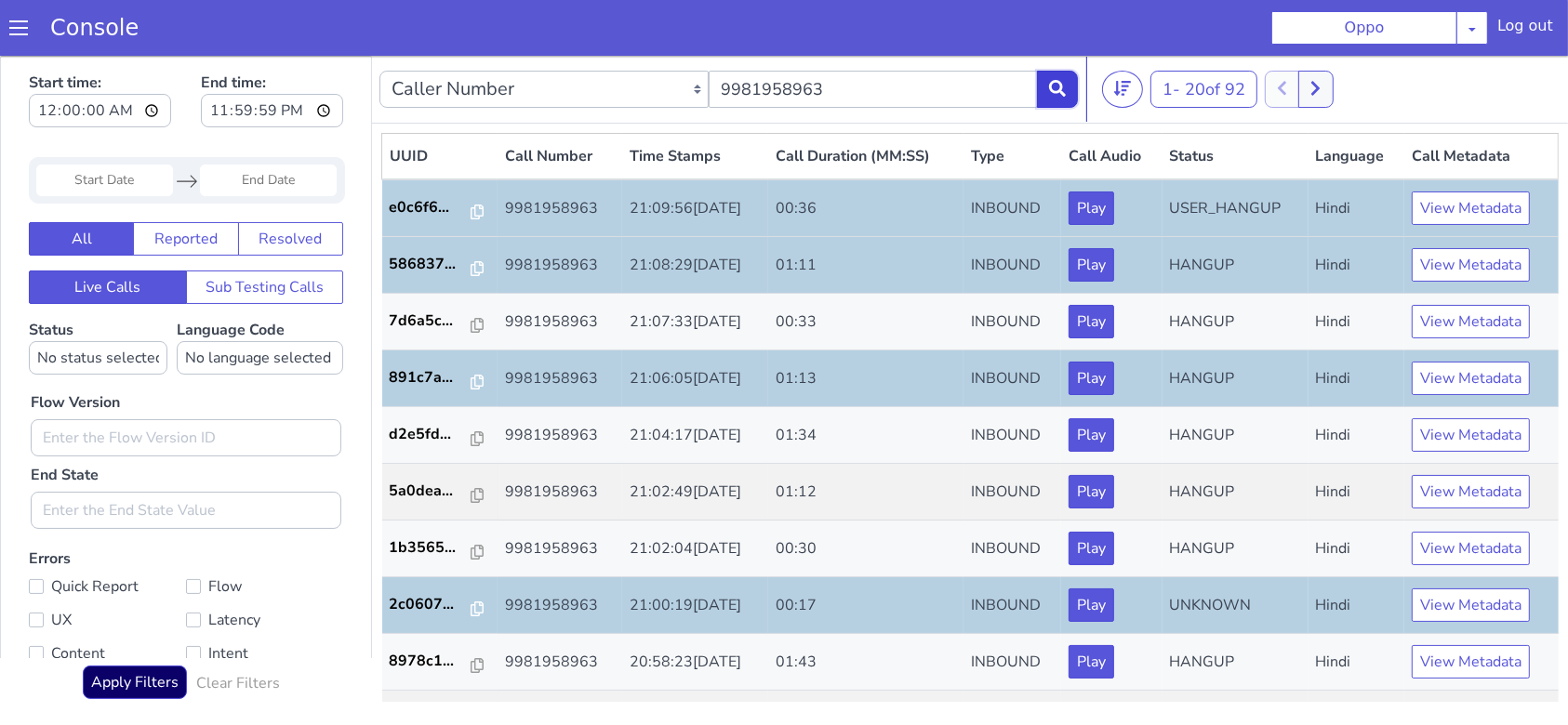
click at [1041, 91] on button at bounding box center [1058, 88] width 41 height 37
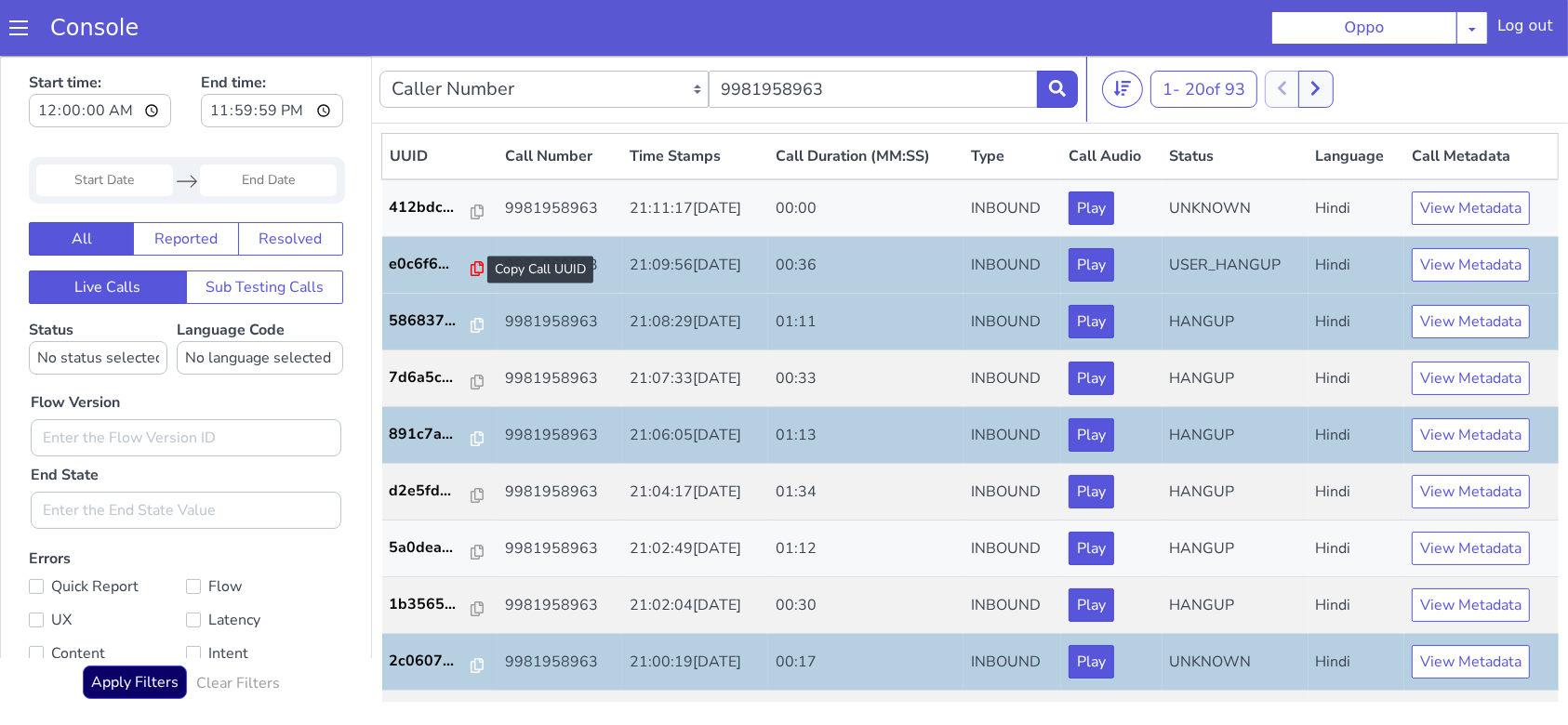
click at [470, 264] on icon at bounding box center [476, 267] width 13 height 15
click at [1060, 80] on icon at bounding box center [1057, 87] width 17 height 17
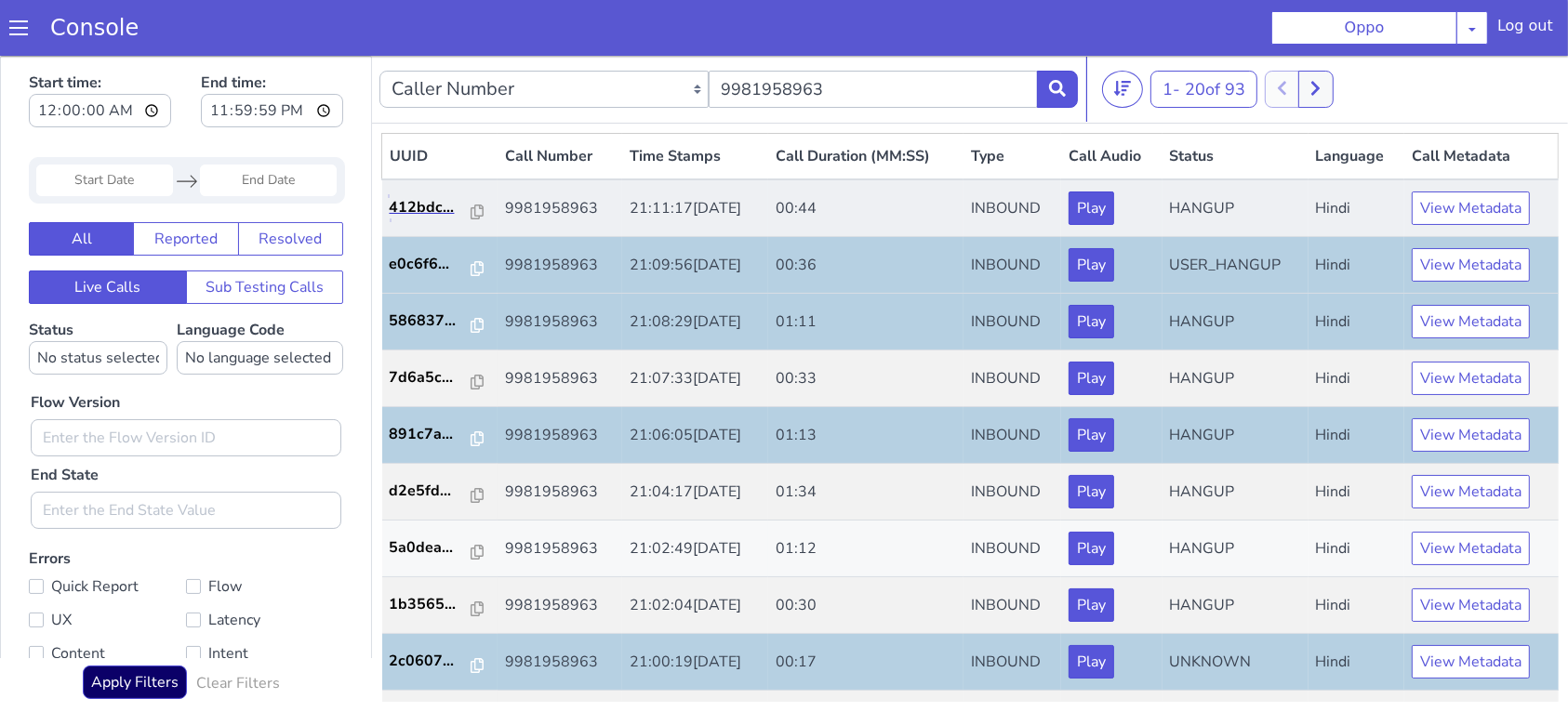
click at [474, 207] on link "412bdc..." at bounding box center [440, 206] width 101 height 23
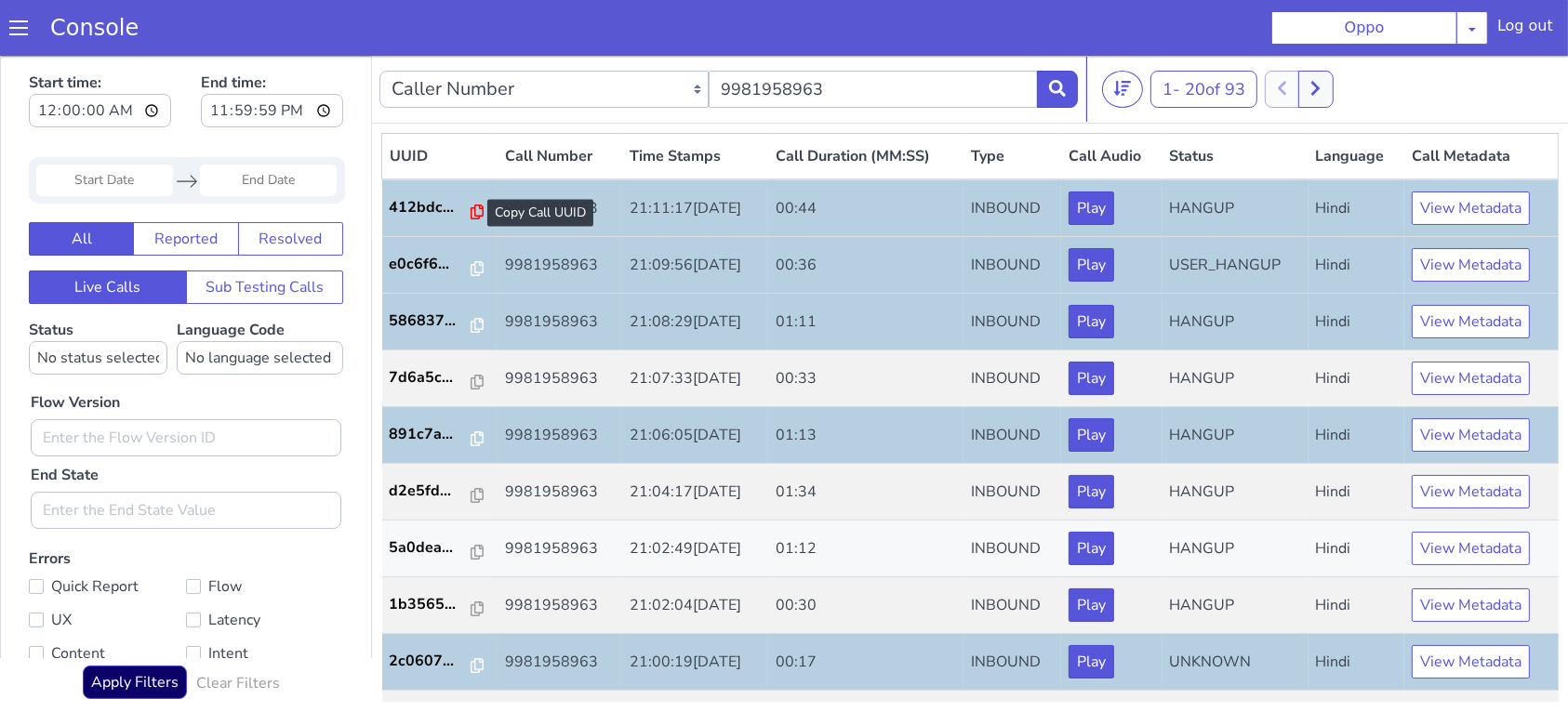
click at [470, 208] on icon at bounding box center [476, 211] width 13 height 15
click at [1055, 94] on icon at bounding box center [1057, 87] width 17 height 17
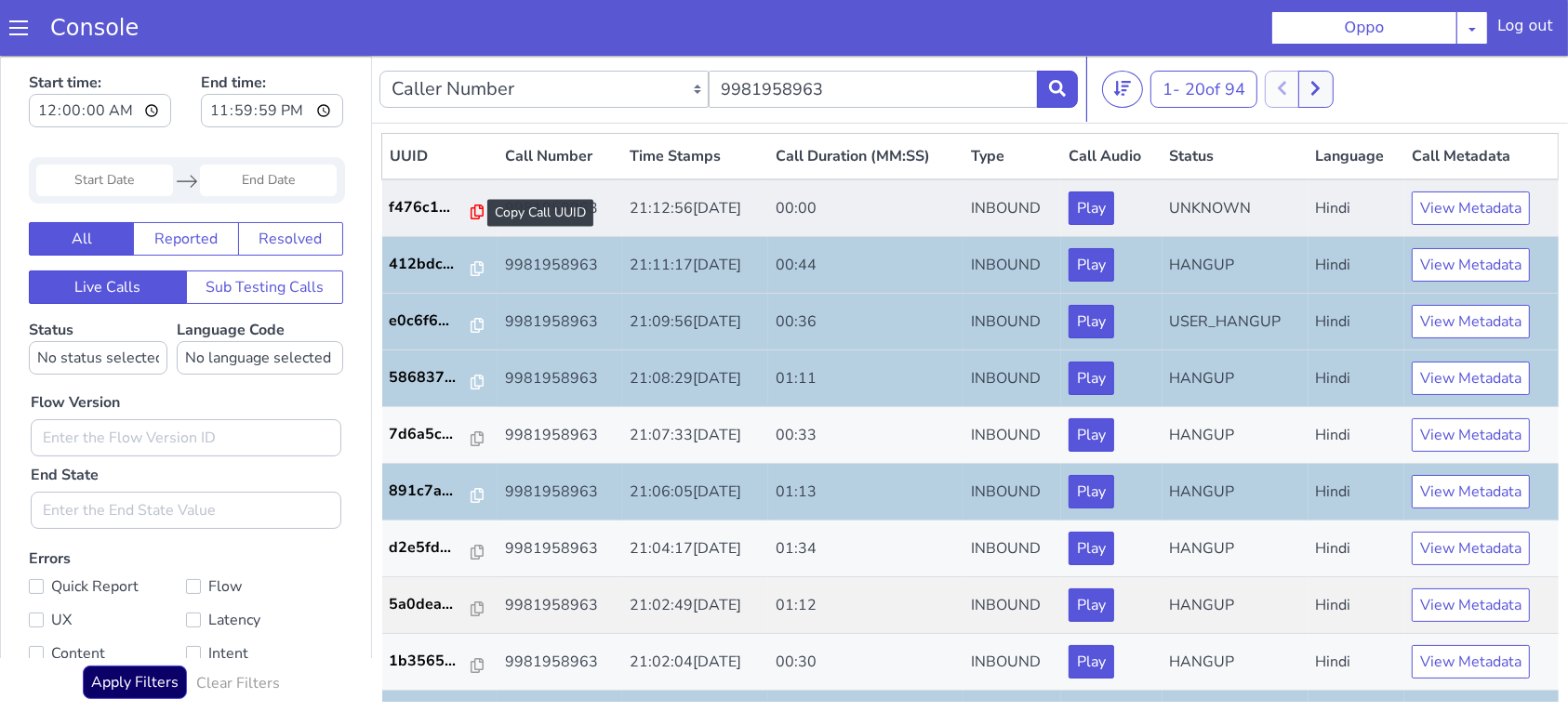
click at [470, 204] on icon at bounding box center [476, 211] width 13 height 15
click at [473, 214] on icon at bounding box center [476, 211] width 13 height 15
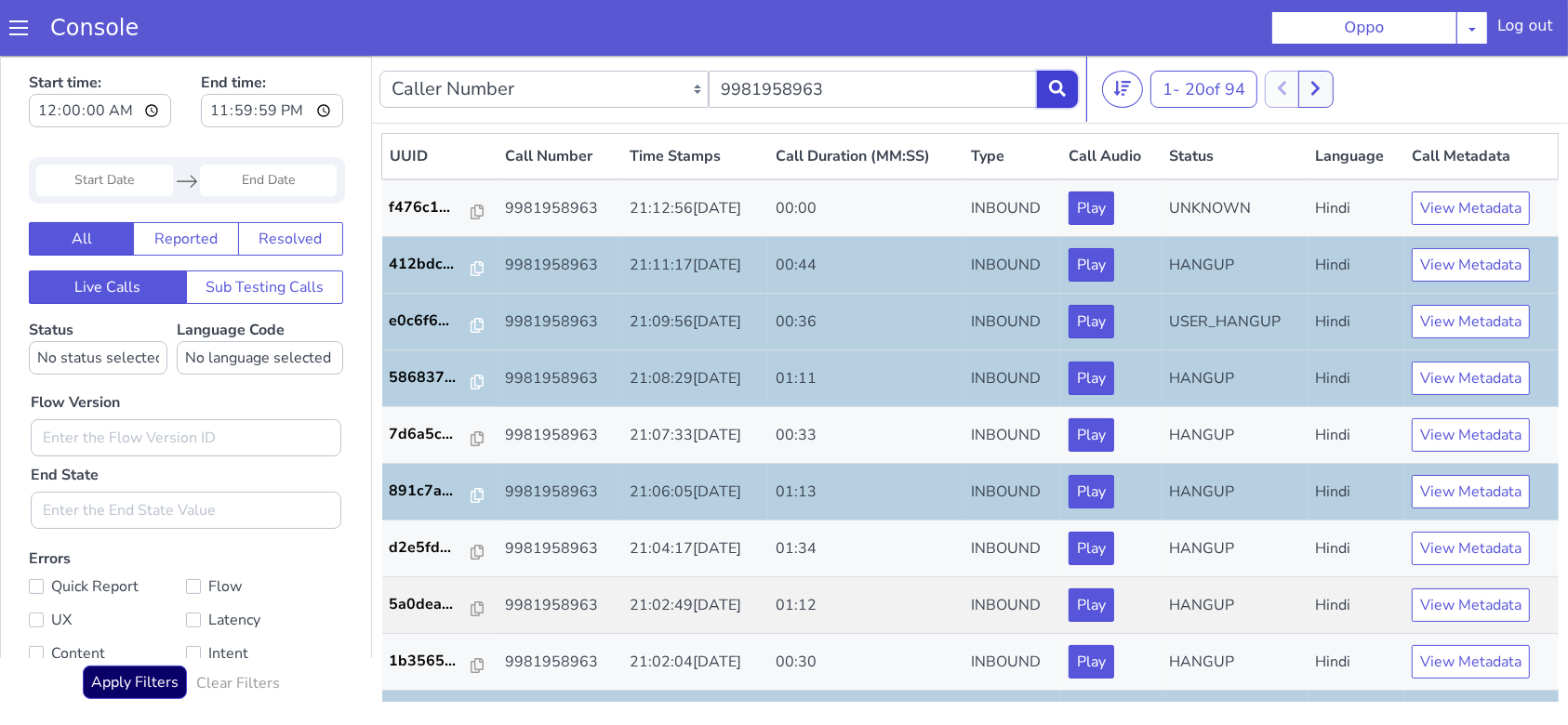
click at [1038, 99] on button at bounding box center [1058, 88] width 41 height 37
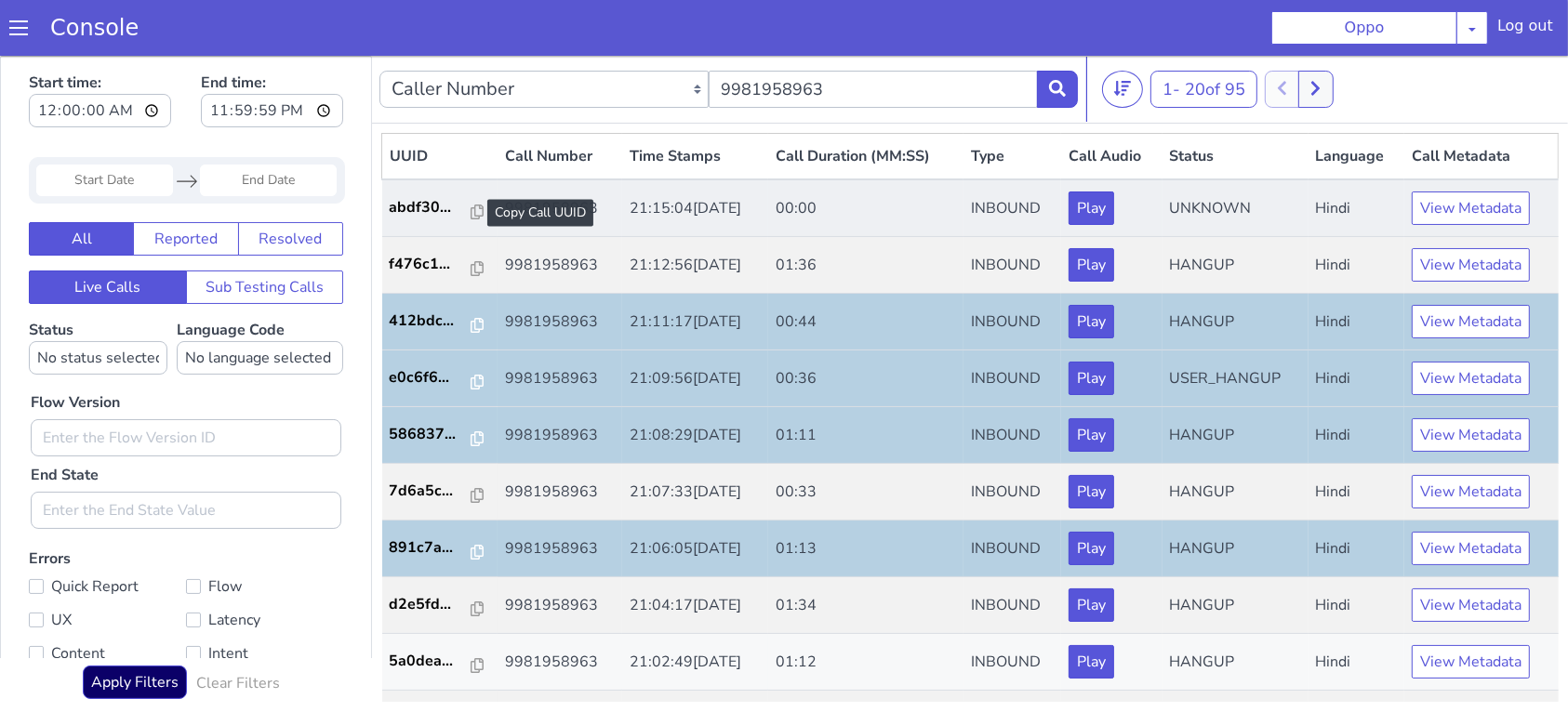
click at [470, 219] on div at bounding box center [476, 212] width 13 height 23
click at [471, 213] on icon at bounding box center [476, 211] width 13 height 15
